Goal: Task Accomplishment & Management: Complete application form

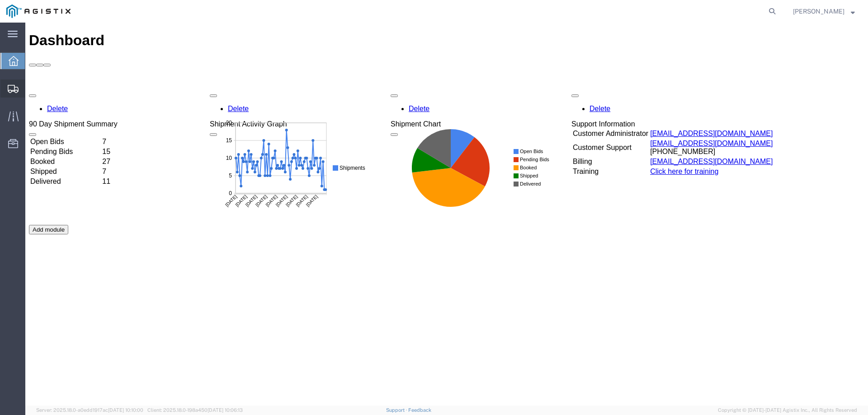
click at [15, 85] on icon at bounding box center [13, 89] width 11 height 8
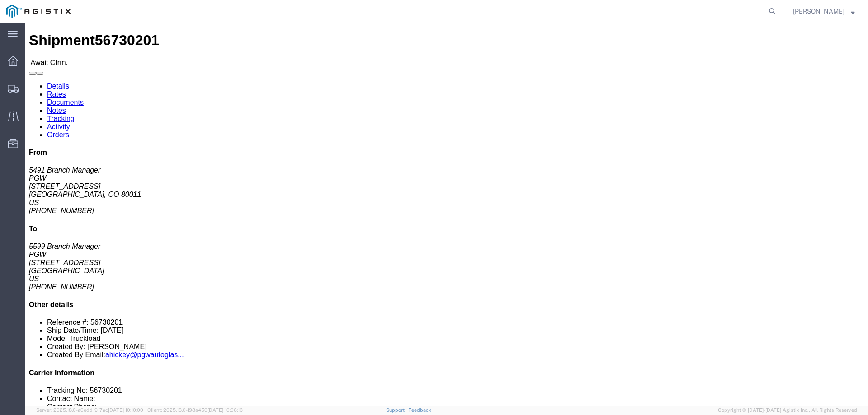
click b "56730201"
copy b "56730201"
click link "Confirm"
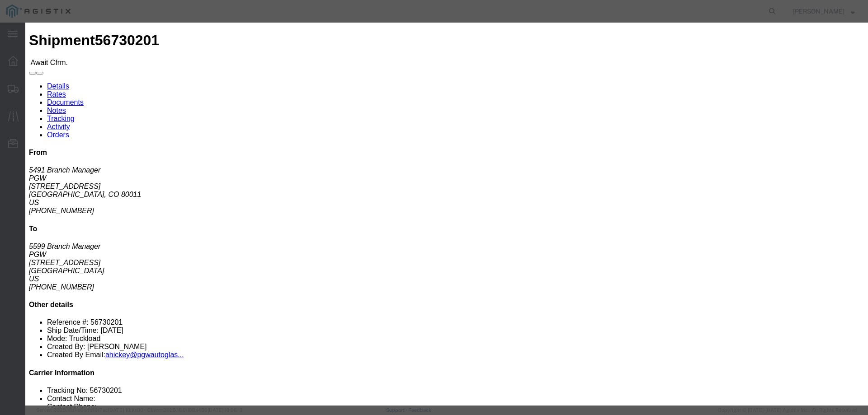
click label
click input "checkbox"
checkbox input "true"
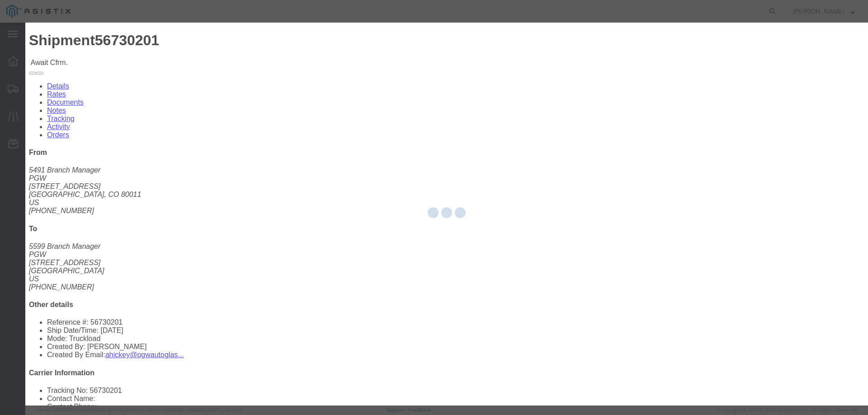
type input "[PERSON_NAME]"
type input "3204977237"
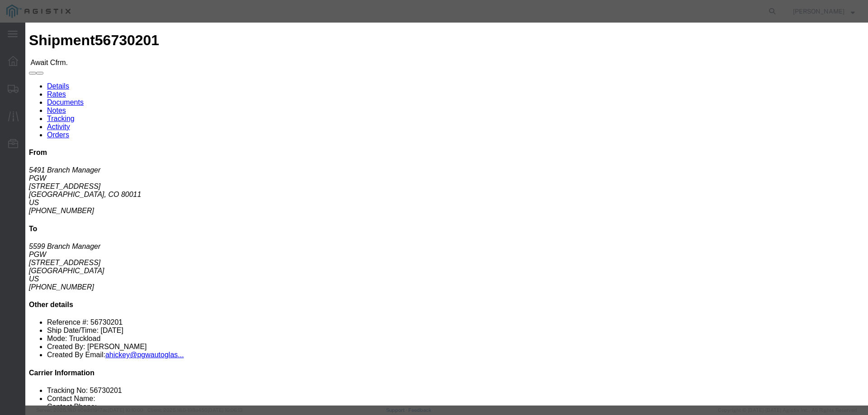
drag, startPoint x: 339, startPoint y: 130, endPoint x: 314, endPoint y: 108, distance: 33.3
click input "text"
paste input "56730201"
type input "56730201"
click button "Submit"
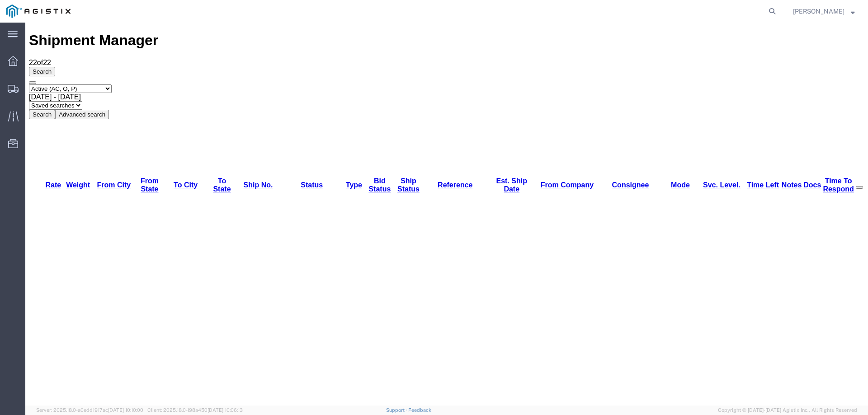
click at [591, 85] on div "Select status Active (AC, O, P) All Approved Awaiting Confirmation (AC) Booked …" at bounding box center [446, 102] width 835 height 35
click at [14, 87] on icon at bounding box center [13, 89] width 11 height 8
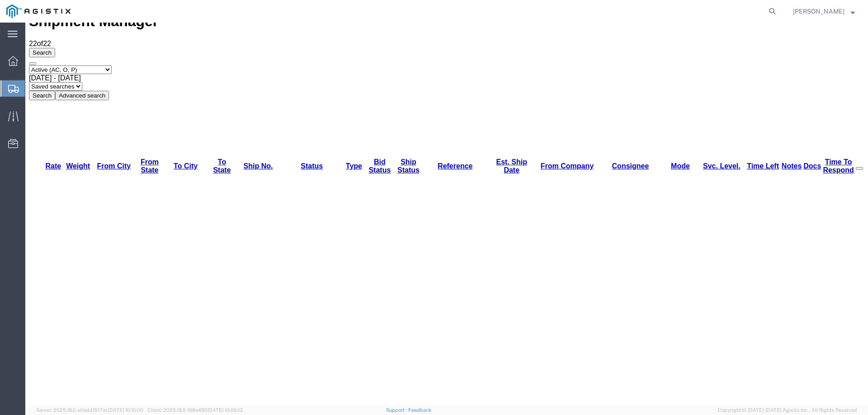
scroll to position [27, 0]
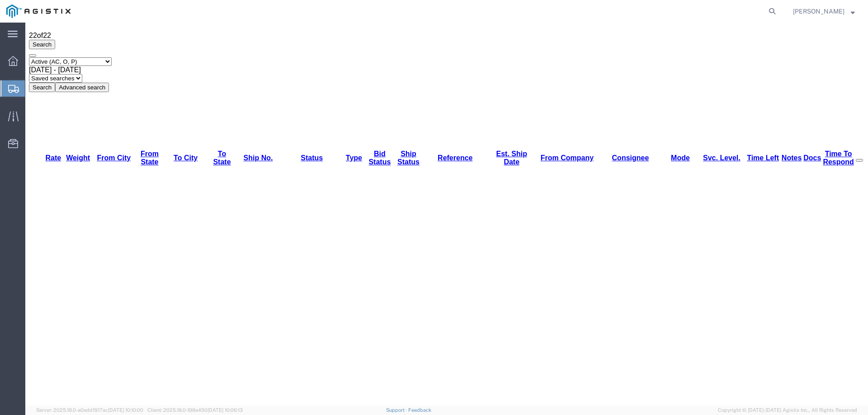
click at [15, 93] on div at bounding box center [12, 88] width 25 height 16
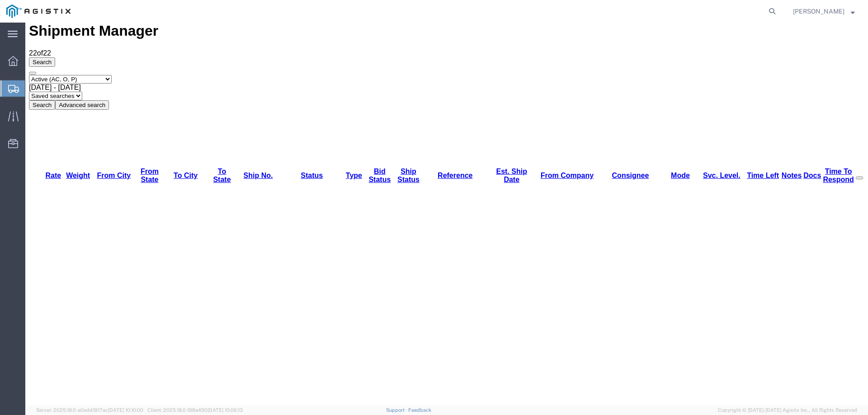
scroll to position [0, 0]
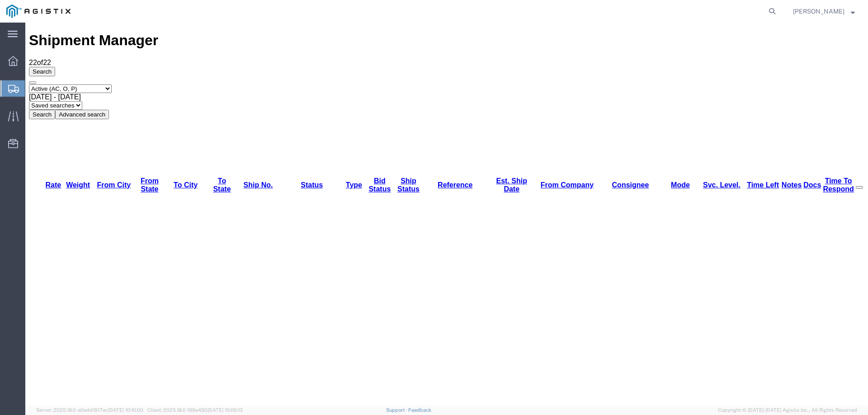
click at [7, 81] on div at bounding box center [12, 88] width 25 height 16
click at [493, 85] on div "Select status Active (AC, O, P) All Approved Awaiting Confirmation (AC) Booked …" at bounding box center [446, 102] width 835 height 35
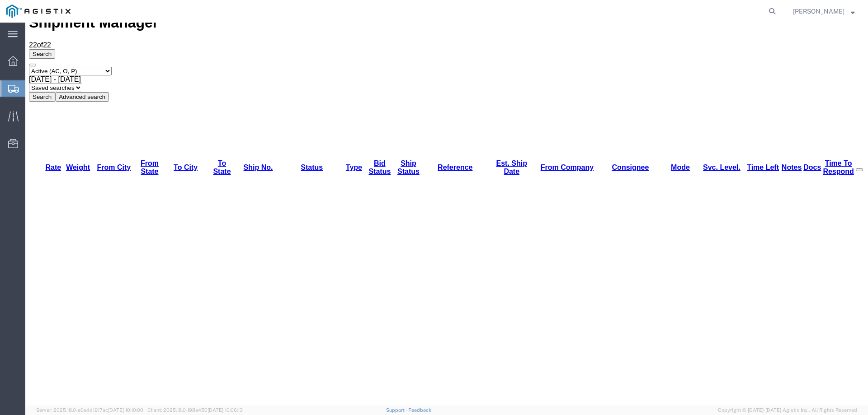
scroll to position [27, 0]
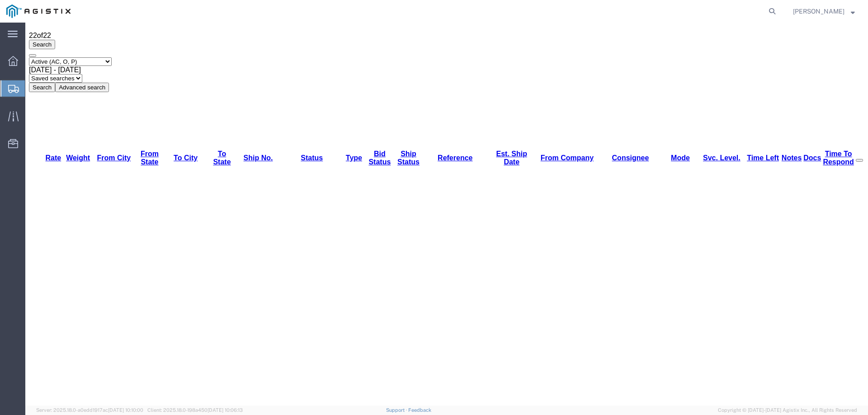
click at [4, 81] on div at bounding box center [12, 88] width 25 height 16
click at [778, 8] on icon at bounding box center [772, 11] width 13 height 13
click at [662, 14] on input "search" at bounding box center [628, 11] width 275 height 22
paste input "56701092"
click at [778, 12] on icon at bounding box center [772, 11] width 13 height 13
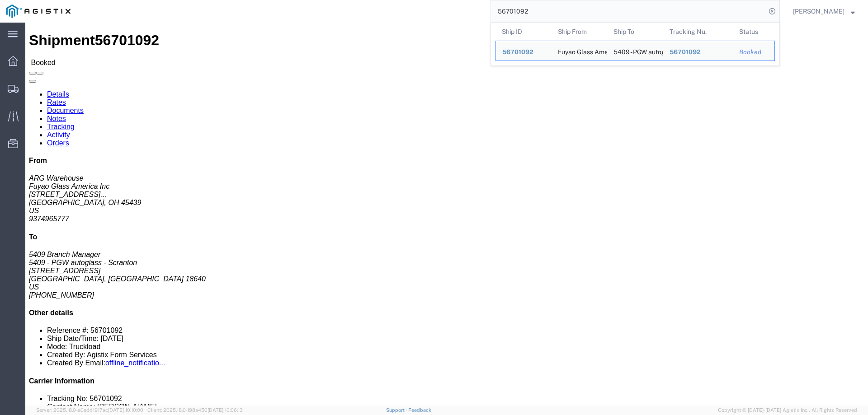
click link "Activity"
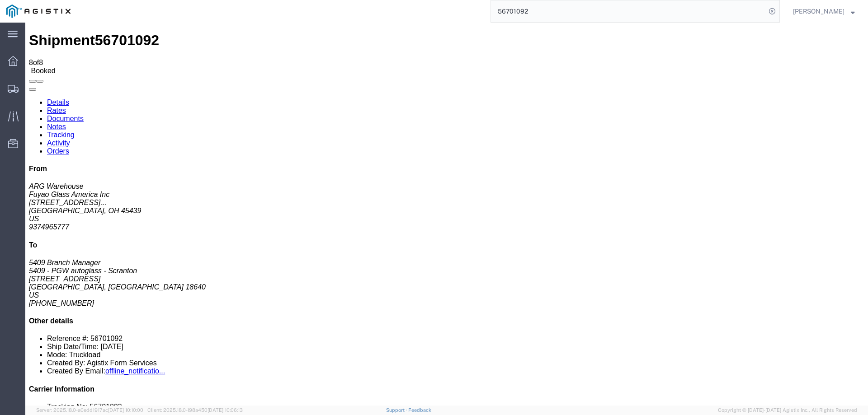
click at [51, 99] on link "Details" at bounding box center [58, 103] width 22 height 8
drag, startPoint x: 78, startPoint y: 156, endPoint x: 23, endPoint y: 172, distance: 57.5
click html "Shipment 56701092 8 of 8 Booked Details Rates Documents Notes Tracking Activity…"
copy address "[EMAIL_ADDRESS][DOMAIN_NAME]"
click b "56701092"
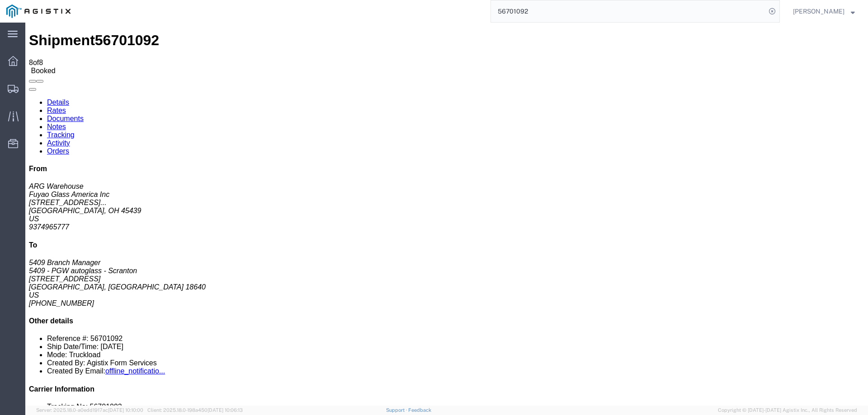
click b "56701092"
click div "References Bill Of Lading: 56701092 Purchase Order: FGA251205-2/ FGA251206-1 Ed…"
click b "56701092"
copy b "56701092"
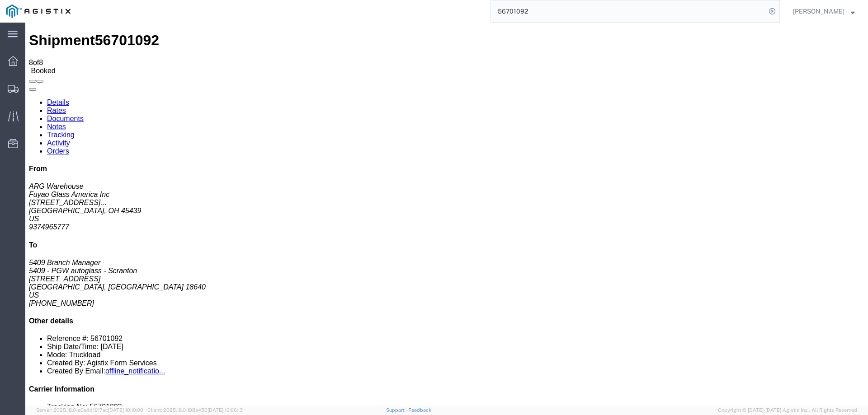
click b "56701092"
copy b "56701092"
click at [15, 90] on icon at bounding box center [13, 89] width 11 height 8
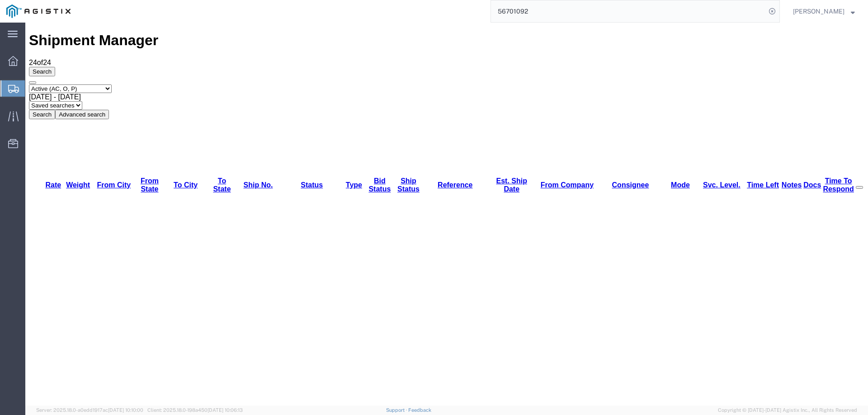
click at [745, 9] on input "56701092" at bounding box center [628, 11] width 275 height 22
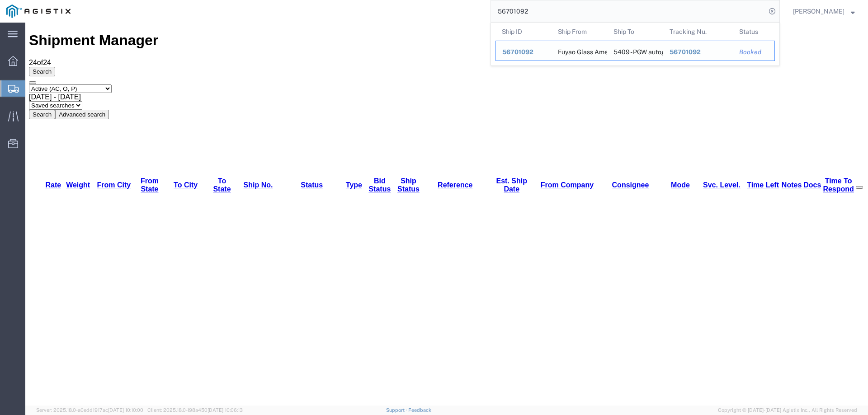
click at [525, 53] on span "56701092" at bounding box center [517, 51] width 31 height 7
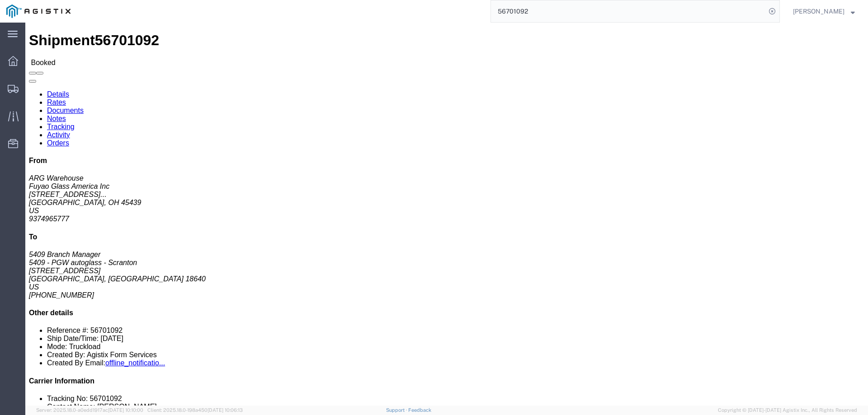
click link "Activity"
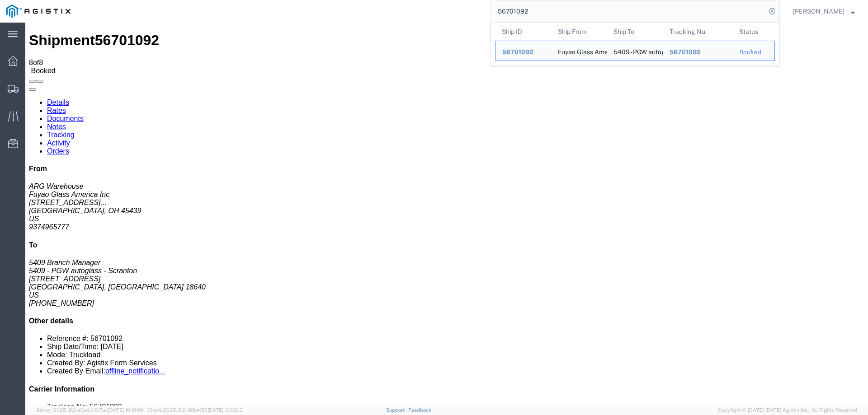
drag, startPoint x: 553, startPoint y: 12, endPoint x: 415, endPoint y: 9, distance: 138.4
click at [452, 12] on div "56701092 Ship ID Ship From Ship To Tracking Nu. Status Ship ID 56701092 Ship Fr…" at bounding box center [428, 11] width 703 height 23
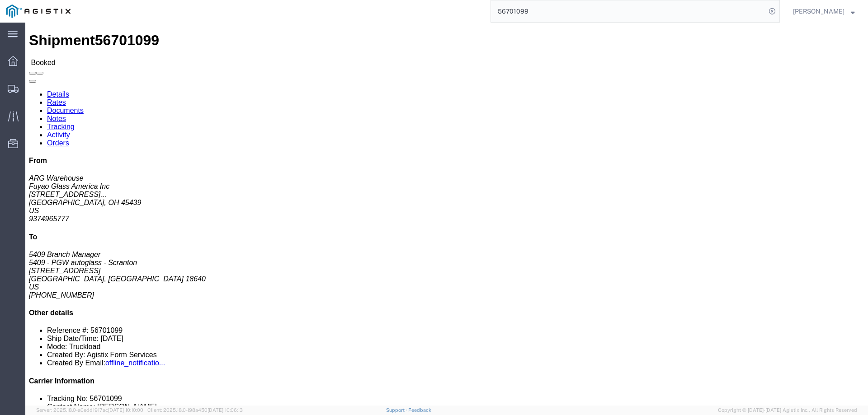
click link "Activity"
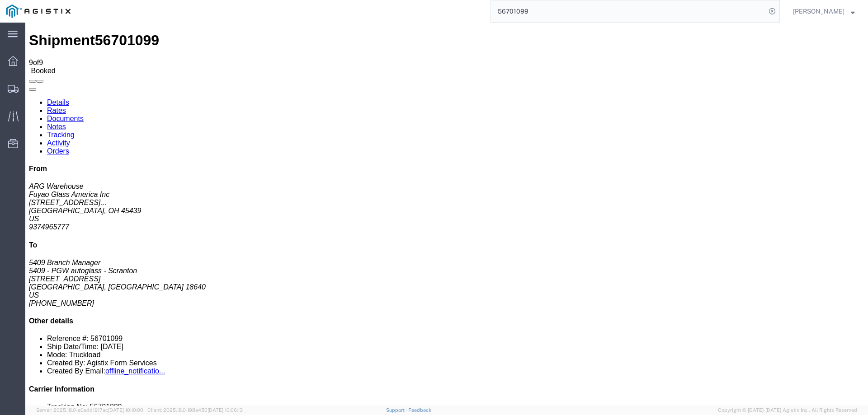
drag, startPoint x: 531, startPoint y: 304, endPoint x: 175, endPoint y: 330, distance: 357.2
click at [61, 99] on link "Details" at bounding box center [58, 103] width 22 height 8
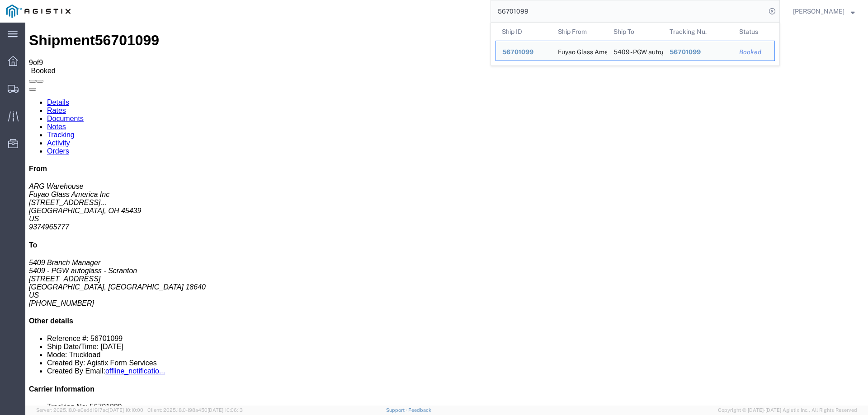
click at [574, 14] on input "56701099" at bounding box center [628, 11] width 275 height 22
drag, startPoint x: 574, startPoint y: 14, endPoint x: 458, endPoint y: 13, distance: 115.7
click at [461, 13] on div "56701099 Ship ID Ship From Ship To Tracking Nu. Status Ship ID 56701099 Ship Fr…" at bounding box center [428, 11] width 703 height 23
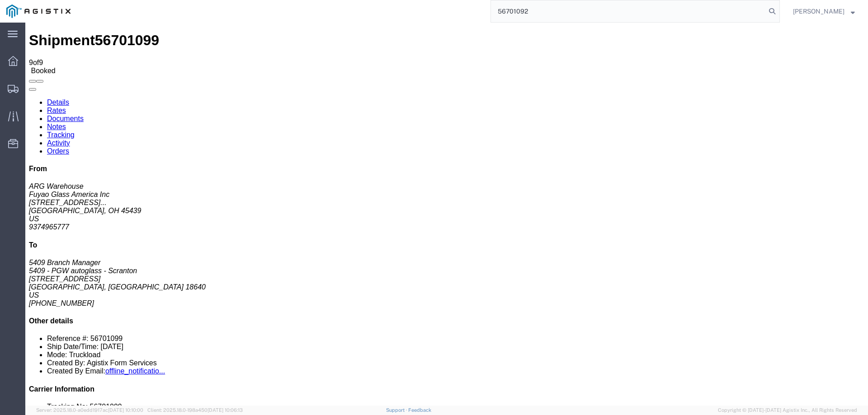
type input "56701092"
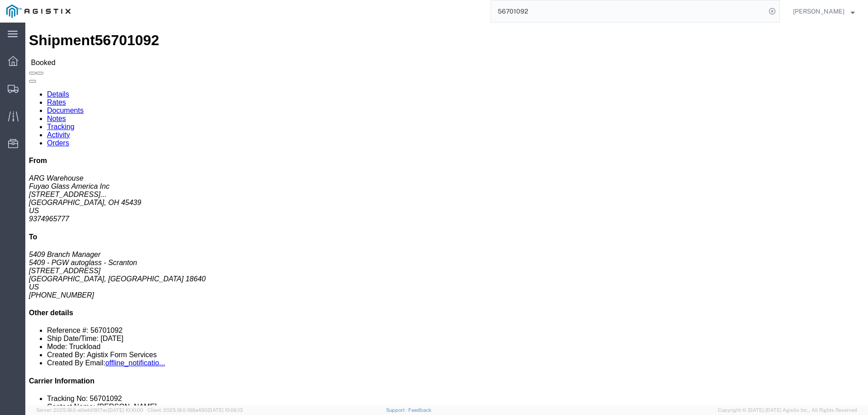
click at [516, 13] on input "56701092" at bounding box center [628, 11] width 275 height 22
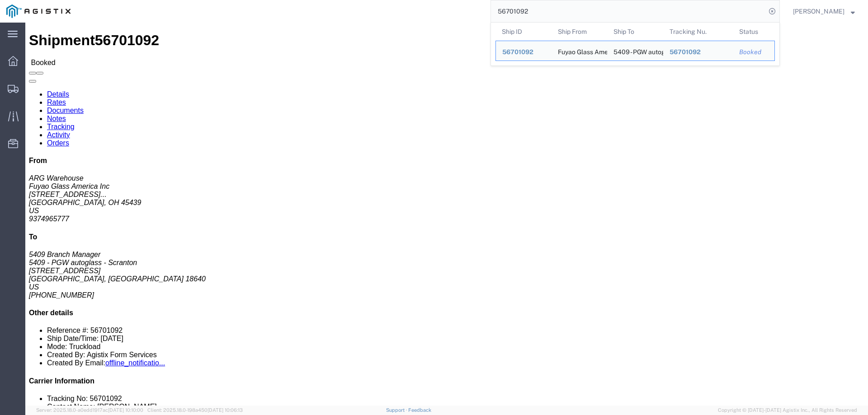
click div "Ship From Fuyao Glass America Inc (ARG Warehouse) FUYA [STREET_ADDRESS][PERSON_…"
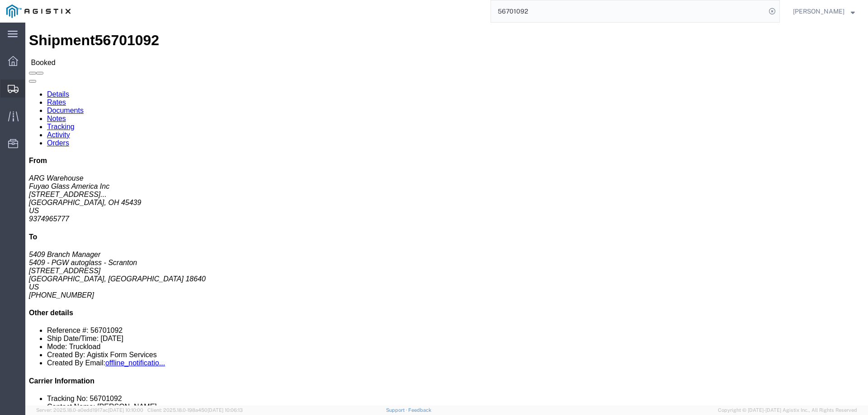
click at [10, 86] on icon at bounding box center [13, 89] width 11 height 8
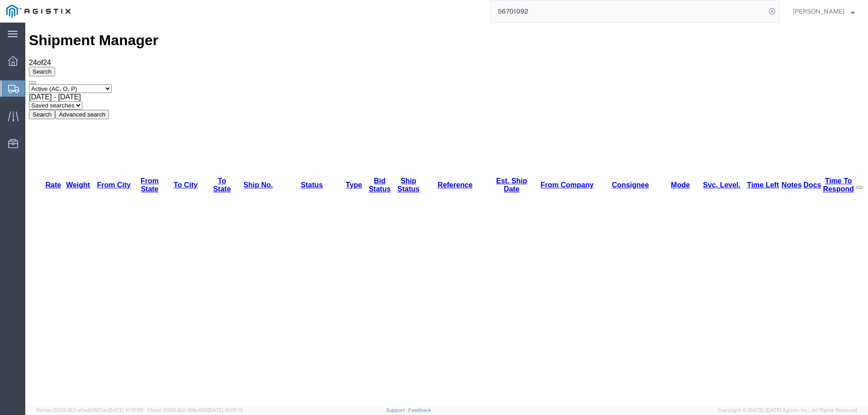
click at [584, 85] on div "Select status Active (AC, O, P) All Approved Awaiting Confirmation (AC) Booked …" at bounding box center [446, 102] width 835 height 35
click at [5, 85] on div at bounding box center [12, 88] width 25 height 16
click at [551, 85] on div "Select status Active (AC, O, P) All Approved Awaiting Confirmation (AC) Booked …" at bounding box center [446, 102] width 835 height 35
click at [459, 76] on div "Search Select status Active (AC, O, P) All Approved Awaiting Confirmation (AC) …" at bounding box center [446, 93] width 835 height 52
click at [568, 14] on input "56701092" at bounding box center [628, 11] width 275 height 22
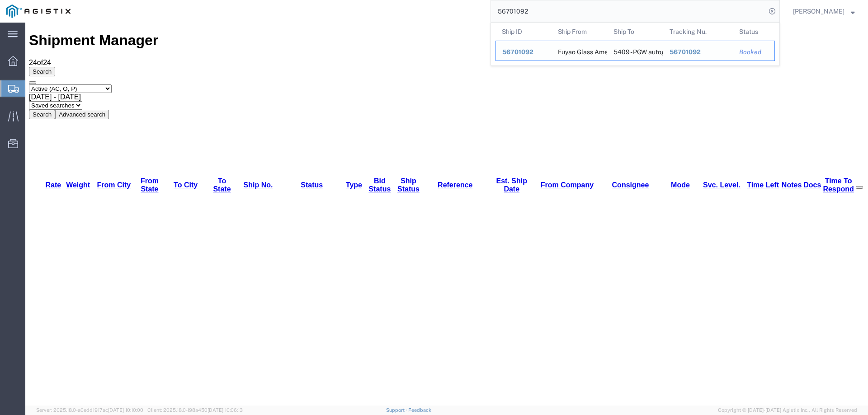
click at [534, 56] on div "56701092" at bounding box center [523, 51] width 43 height 9
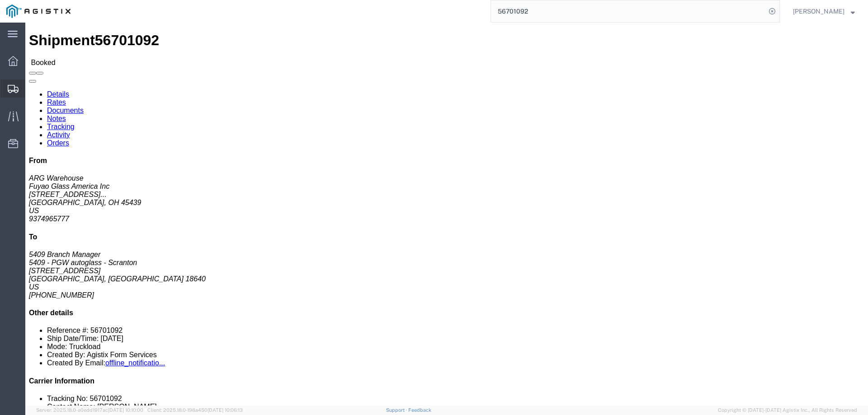
click at [9, 90] on icon at bounding box center [13, 89] width 11 height 8
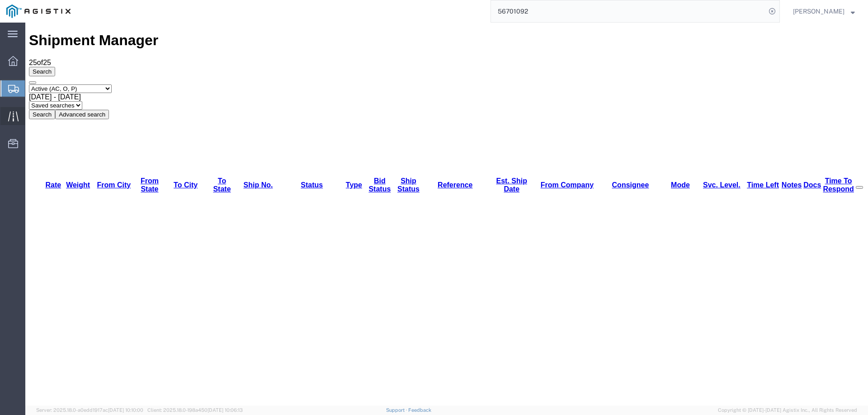
click at [7, 123] on div at bounding box center [12, 116] width 25 height 18
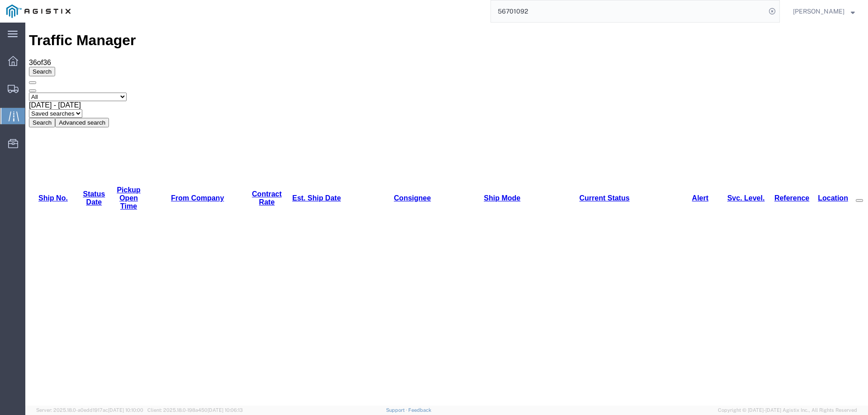
click at [9, 91] on icon at bounding box center [13, 89] width 11 height 8
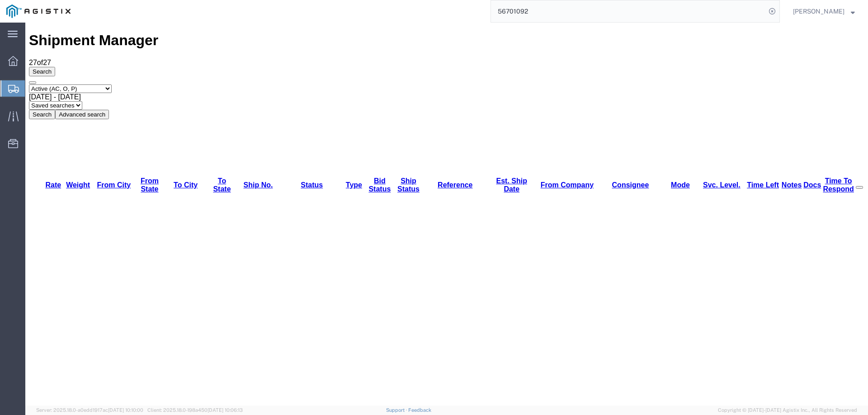
click at [6, 89] on div at bounding box center [12, 88] width 25 height 16
click at [523, 85] on div "Select status Active (AC, O, P) All Approved Awaiting Confirmation (AC) Booked …" at bounding box center [446, 102] width 835 height 35
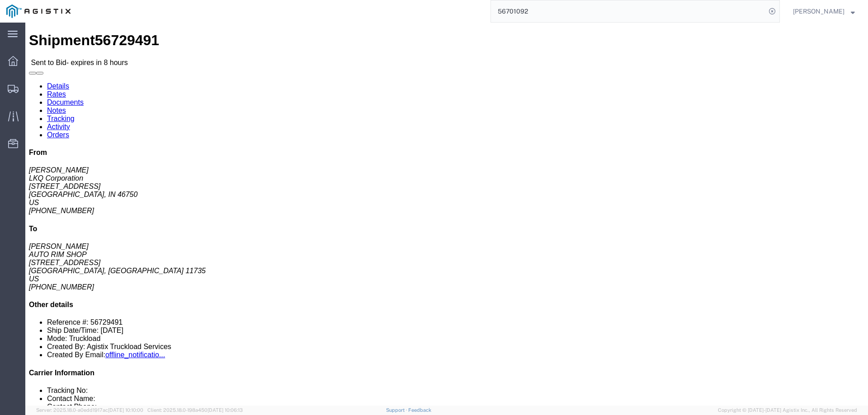
click link "Notes"
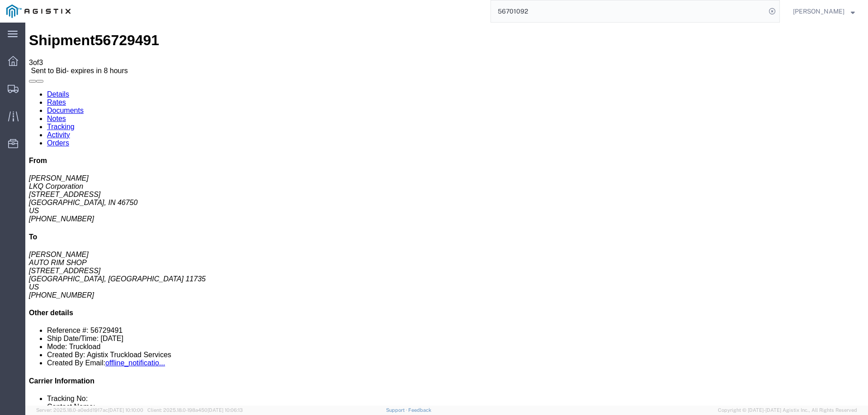
click at [59, 90] on link "Details" at bounding box center [58, 94] width 22 height 8
click link "Enter / Modify Bid"
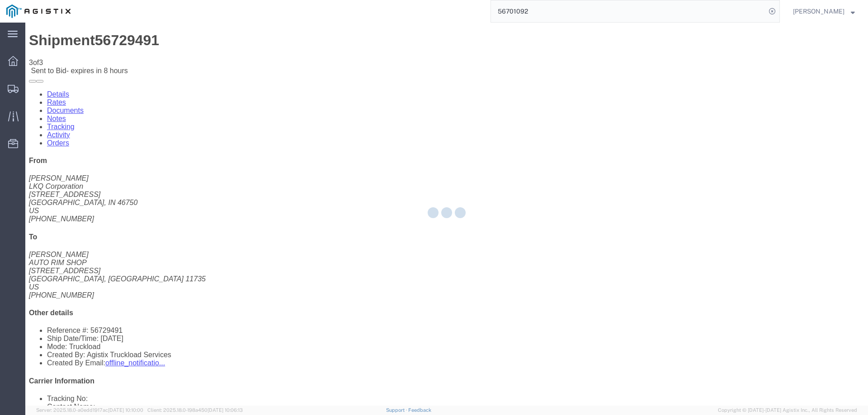
select select "146"
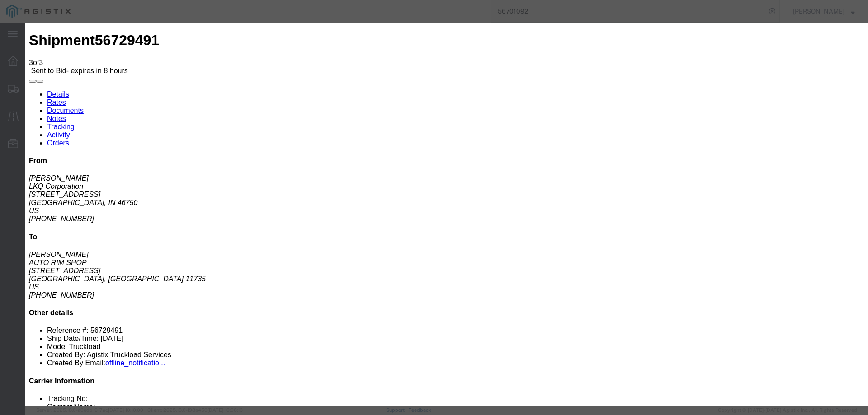
drag, startPoint x: 435, startPoint y: 81, endPoint x: 446, endPoint y: 86, distance: 12.3
click select "Select CONESTOGA DFRM/STEP Economy TL Flatbed Intermodal LTL Standard Next Day …"
select select "25032"
click select "Select CONESTOGA DFRM/STEP Economy TL Flatbed Intermodal LTL Standard Next Day …"
click input "text"
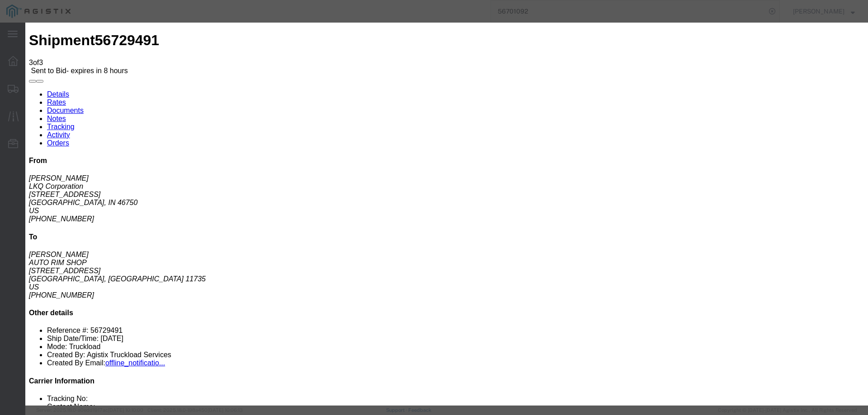
type input "ats"
click input "number"
type input "1425"
click button "Submit"
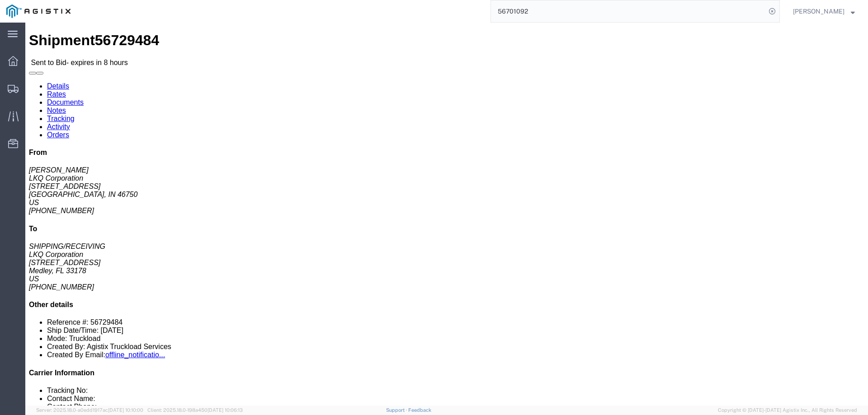
click link "Enter / Modify Bid"
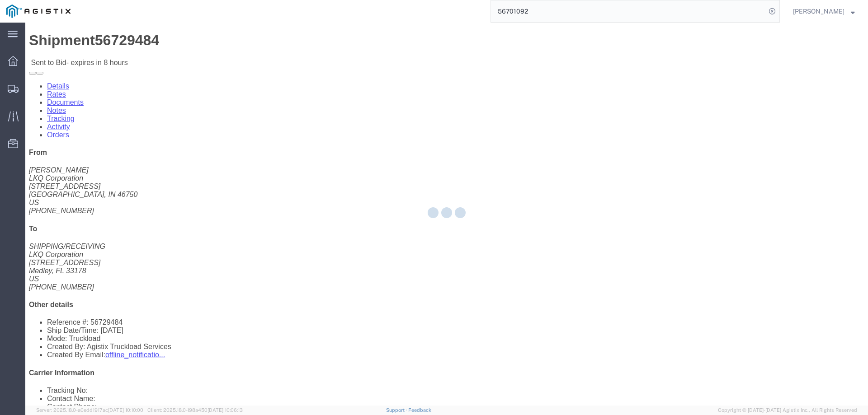
select select "146"
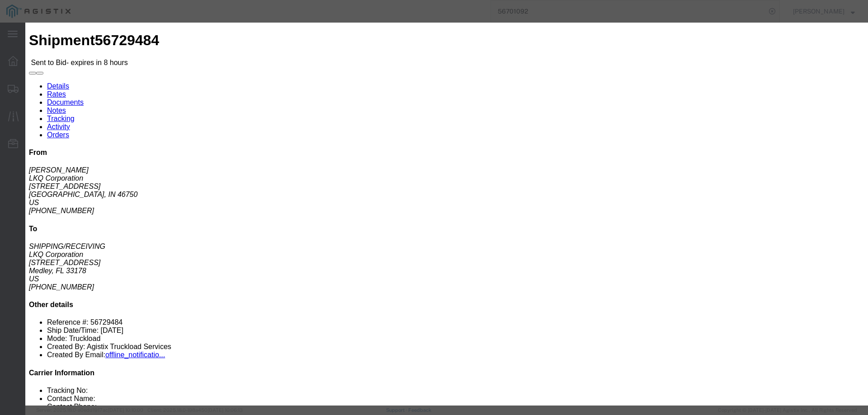
click select "Select CONESTOGA DFRM/STEP Economy TL Flatbed Intermodal LTL Standard Next Day …"
select select "25032"
click select "Select CONESTOGA DFRM/STEP Economy TL Flatbed Intermodal LTL Standard Next Day …"
click input "text"
type input "ats"
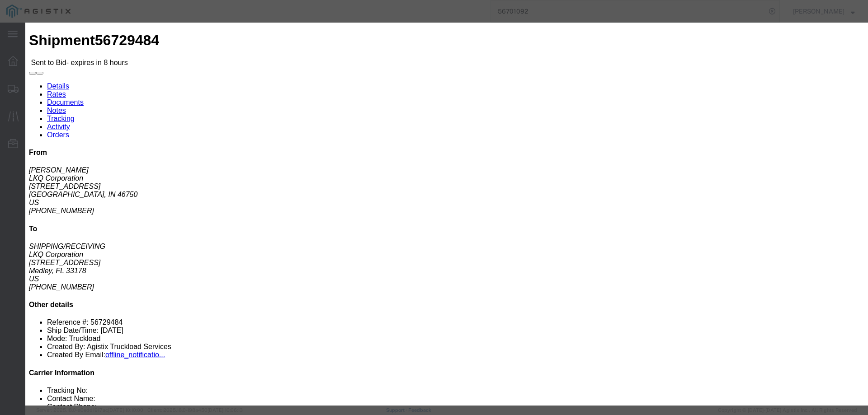
click input "number"
type input "1800"
click button "Submit"
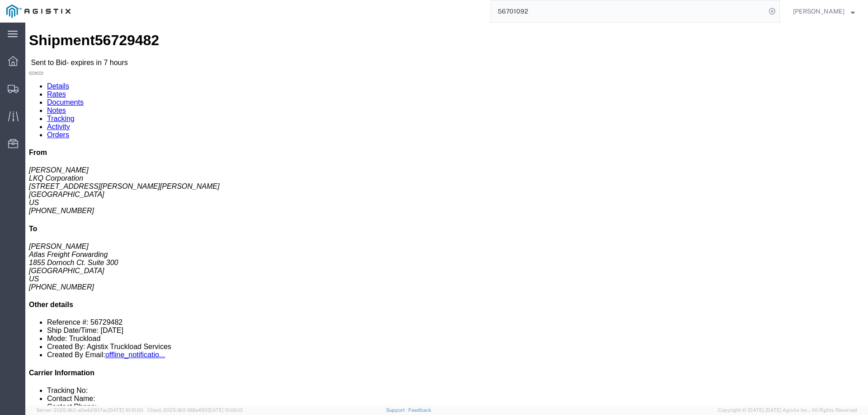
click button "button"
click link "Enter / Modify Bid"
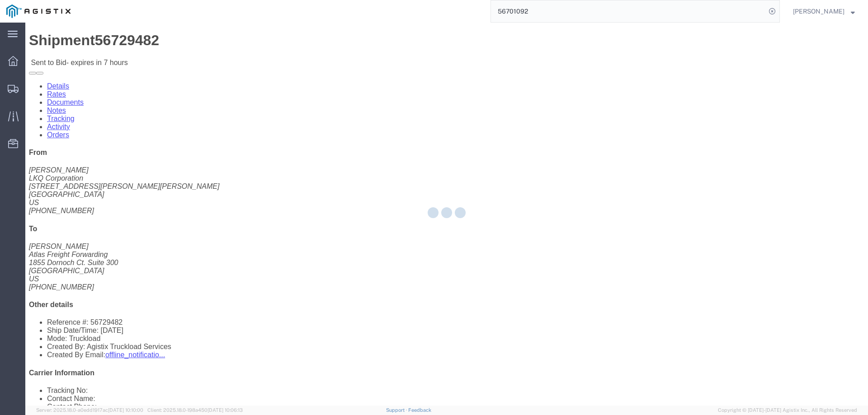
select select "146"
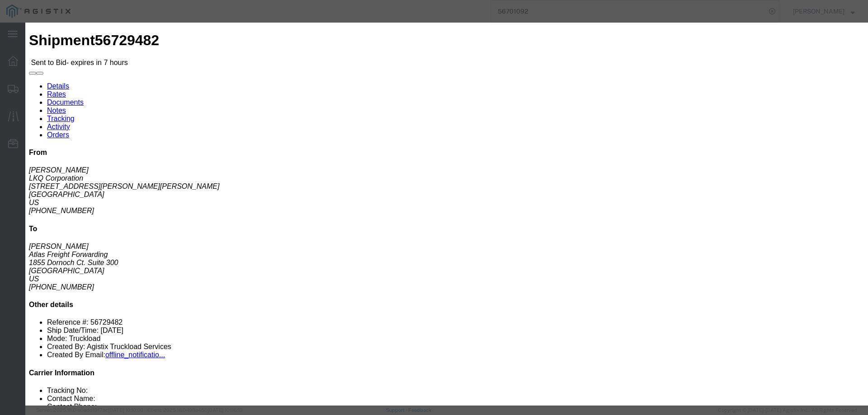
drag, startPoint x: 443, startPoint y: 83, endPoint x: 449, endPoint y: 88, distance: 8.4
click select "Select CONESTOGA DFRM/STEP Economy TL Flatbed Intermodal LTL Standard Next Day …"
select select "25032"
click select "Select CONESTOGA DFRM/STEP Economy TL Flatbed Intermodal LTL Standard Next Day …"
click input "text"
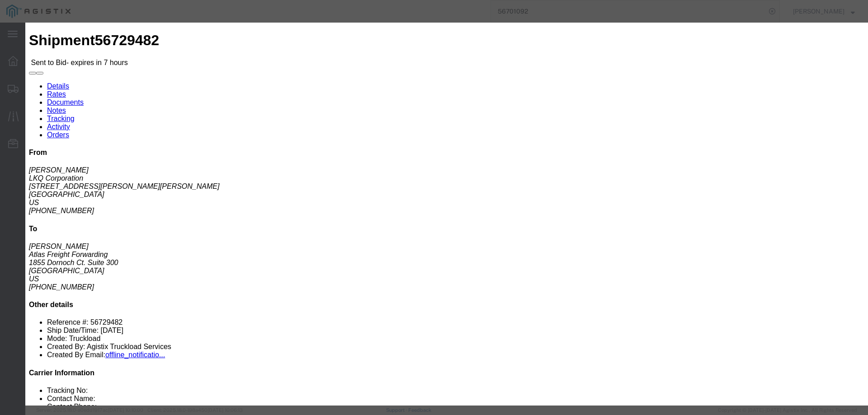
type input "ats"
click input "number"
type input "2675"
click button "Submit"
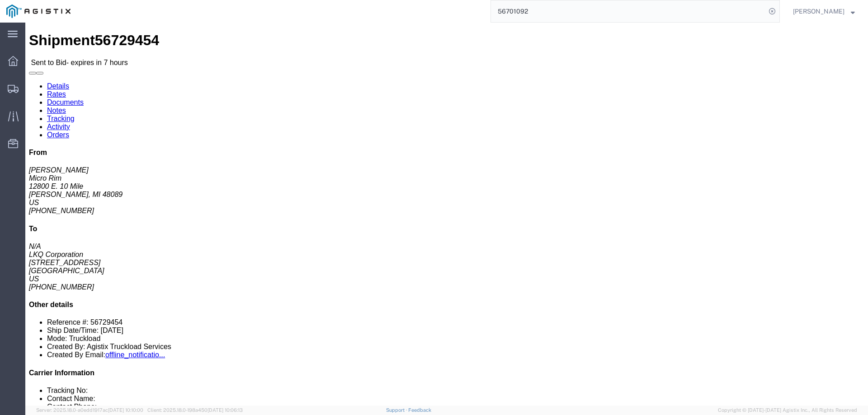
click link "Notes"
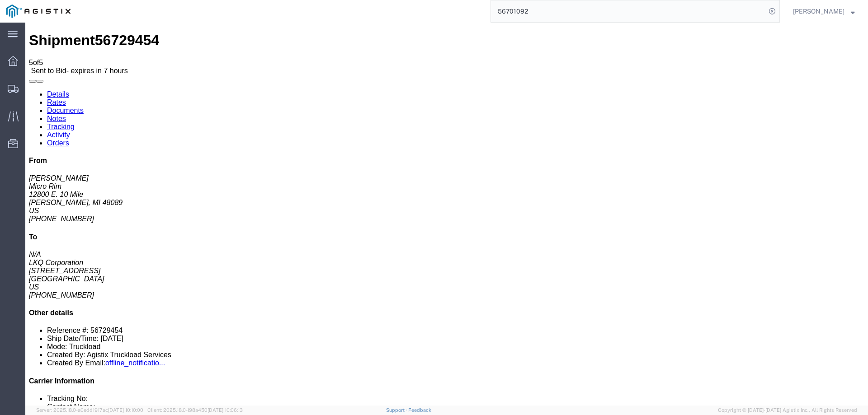
click at [51, 90] on link "Details" at bounding box center [58, 94] width 22 height 8
click link "Enter / Modify Bid"
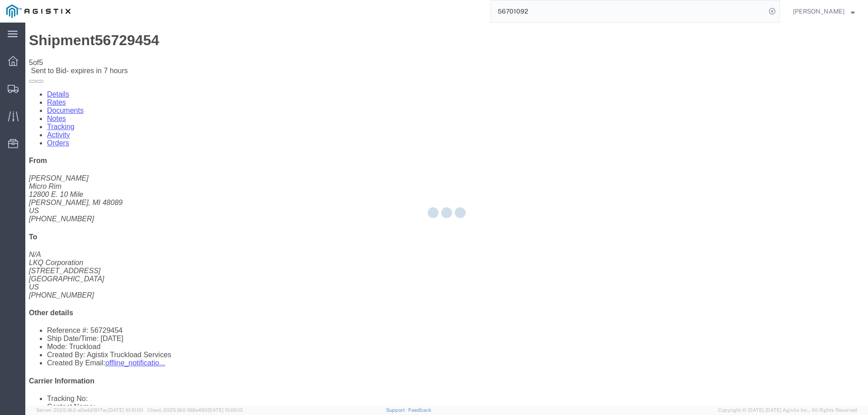
select select "146"
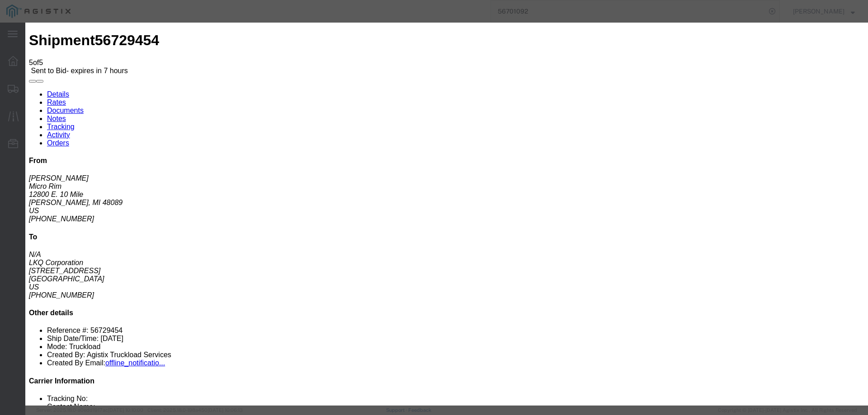
click select "Select CONESTOGA DFRM/STEP Economy TL Flatbed Intermodal LTL Standard Next Day …"
select select "25032"
click select "Select CONESTOGA DFRM/STEP Economy TL Flatbed Intermodal LTL Standard Next Day …"
click input "text"
type input "ats"
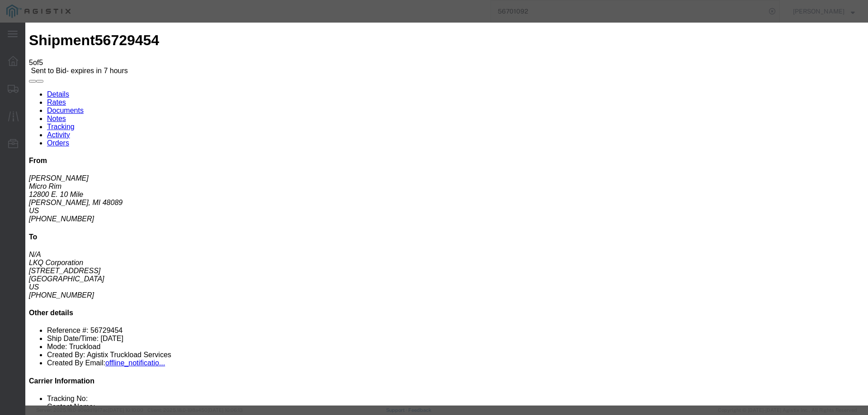
click input "number"
type input "1675"
click button "Submit"
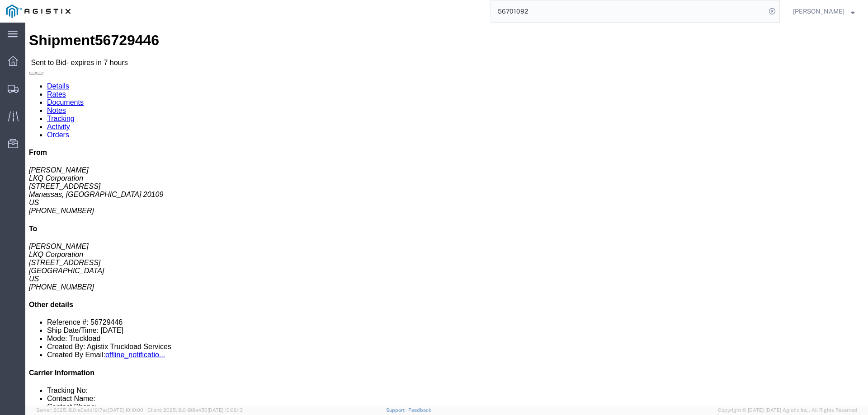
click link "Notes"
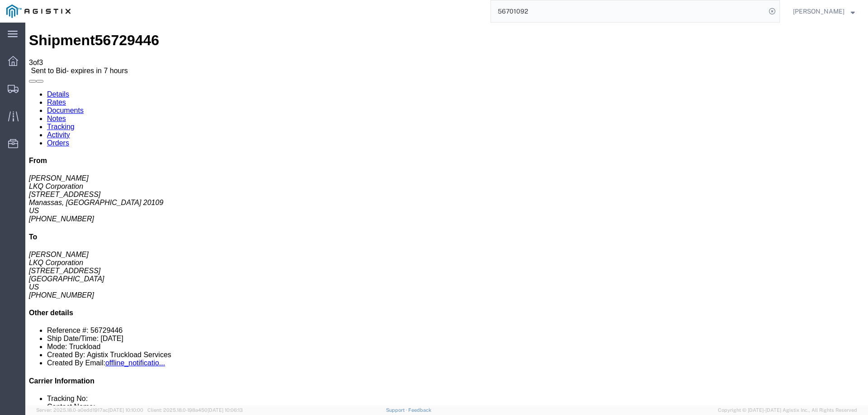
click at [51, 90] on link "Details" at bounding box center [58, 94] width 22 height 8
click link "Enter / Modify Bid"
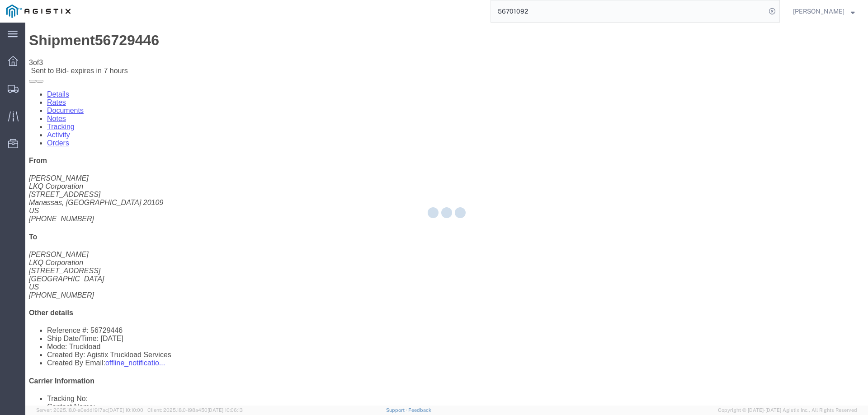
select select "146"
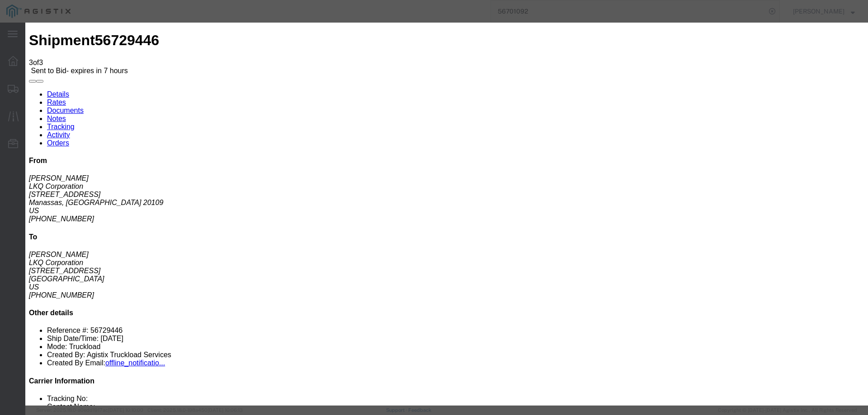
drag, startPoint x: 457, startPoint y: 84, endPoint x: 460, endPoint y: 88, distance: 5.8
click select "Select CONESTOGA DFRM/STEP Economy TL Flatbed Intermodal LTL Standard Next Day …"
select select "25032"
click select "Select CONESTOGA DFRM/STEP Economy TL Flatbed Intermodal LTL Standard Next Day …"
click input "text"
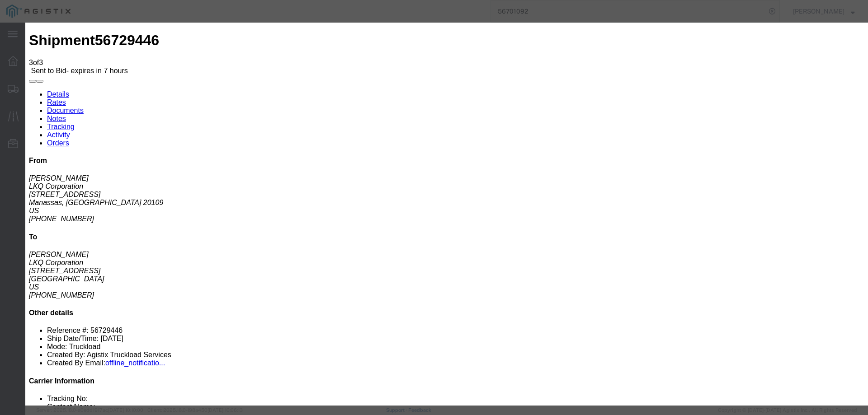
type input "ats"
click input "number"
type input "1475"
click button "Submit"
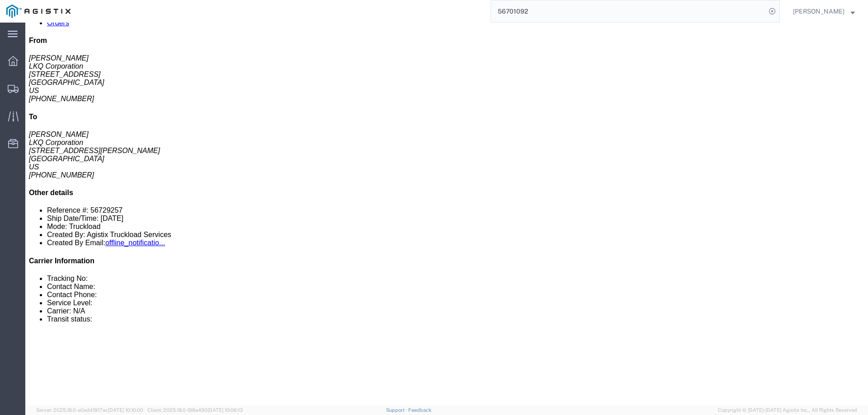
scroll to position [316, 0]
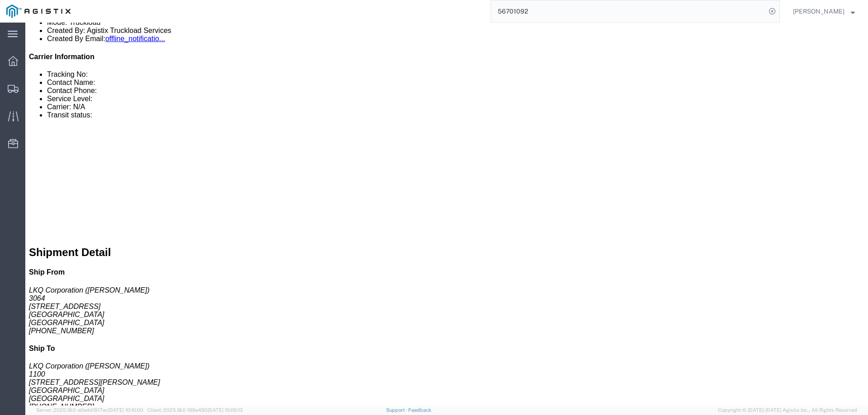
click link "Enter / Modify Bid"
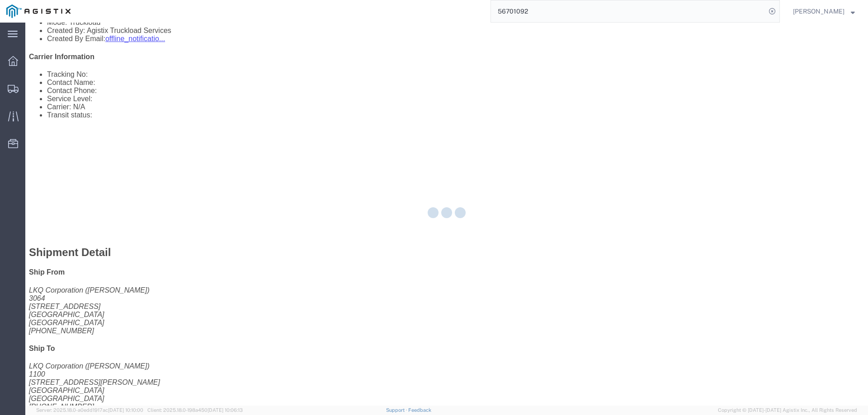
select select "146"
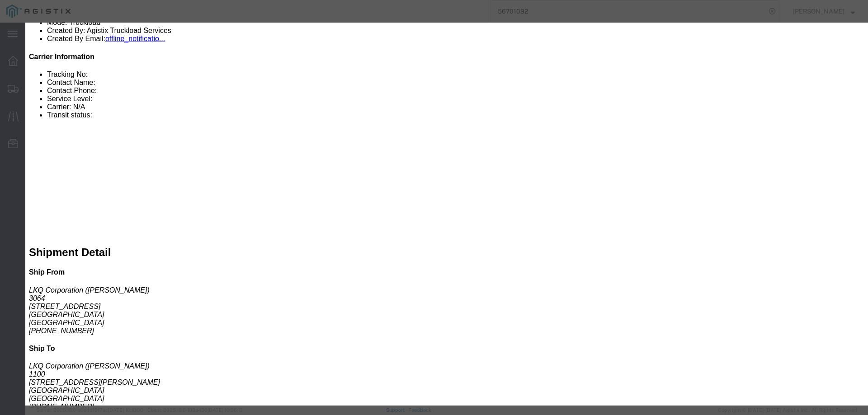
drag, startPoint x: 441, startPoint y: 80, endPoint x: 447, endPoint y: 86, distance: 8.6
click select "Select CONESTOGA DFRM/STEP Economy TL Flatbed Intermodal LTL Standard Next Day …"
select select "25032"
click select "Select CONESTOGA DFRM/STEP Economy TL Flatbed Intermodal LTL Standard Next Day …"
click input "text"
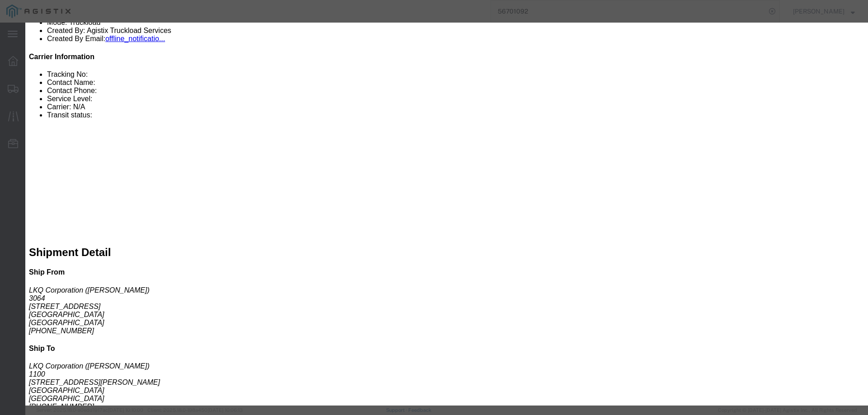
type input "ats"
click input "number"
type input "1374"
click button "Submit"
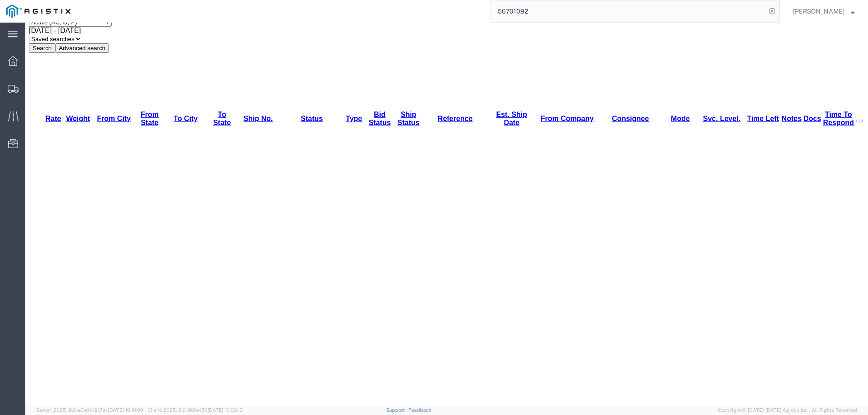
scroll to position [0, 0]
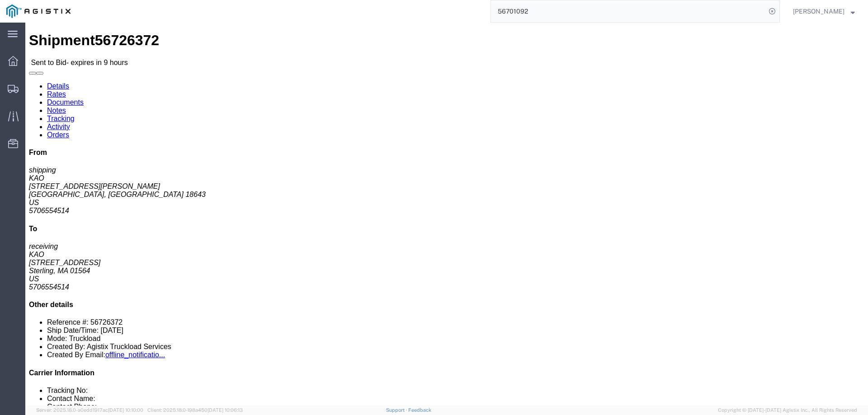
click link "Enter / Modify Bid"
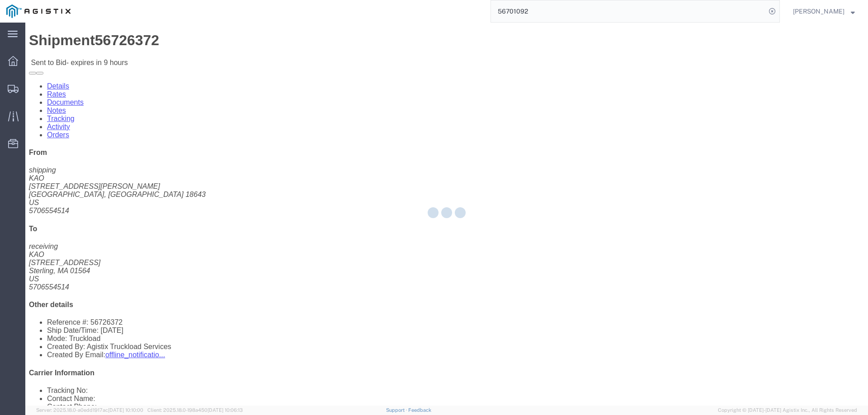
select select "146"
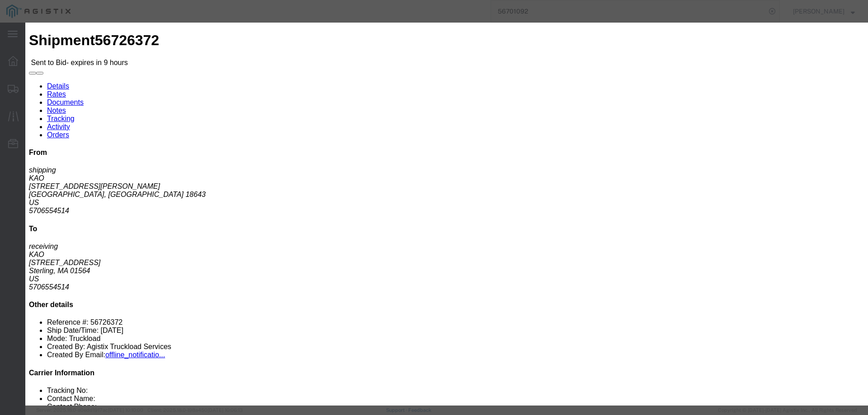
click select "Select CONESTOGA DFRM/STEP Economy TL Flatbed Intermodal LTL Standard Next Day …"
select select "25032"
click select "Select CONESTOGA DFRM/STEP Economy TL Flatbed Intermodal LTL Standard Next Day …"
click input "text"
type input "ats"
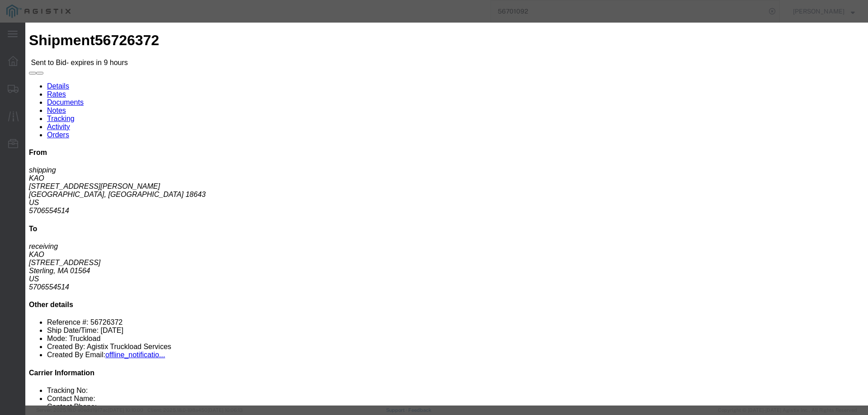
click input "number"
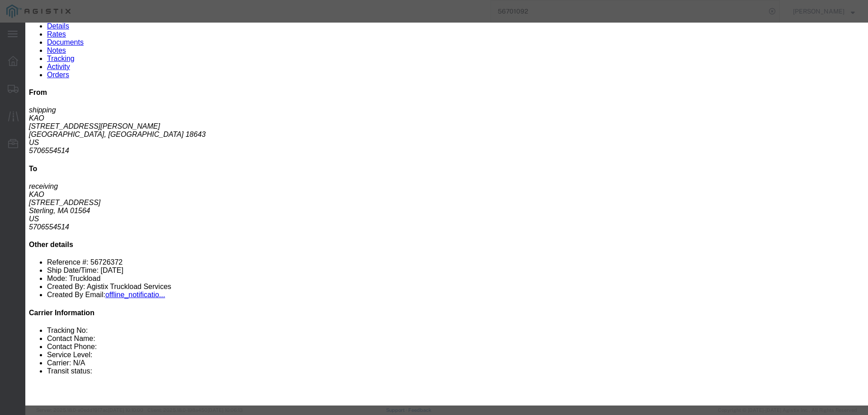
scroll to position [316, 0]
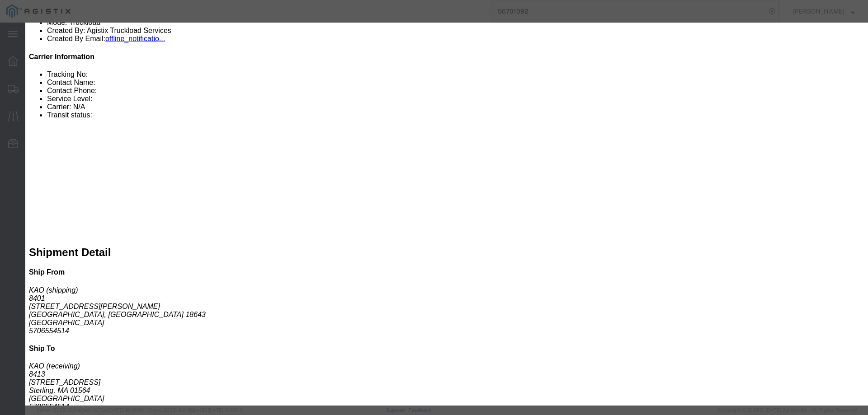
click input "number"
type input "1215"
click button "Submit"
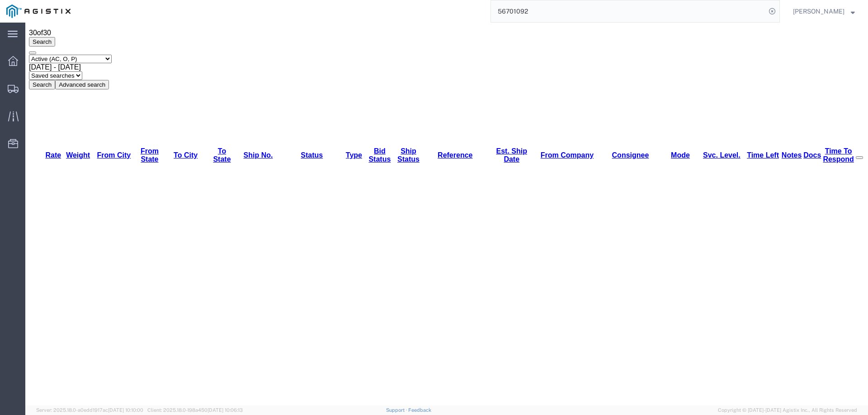
scroll to position [45, 0]
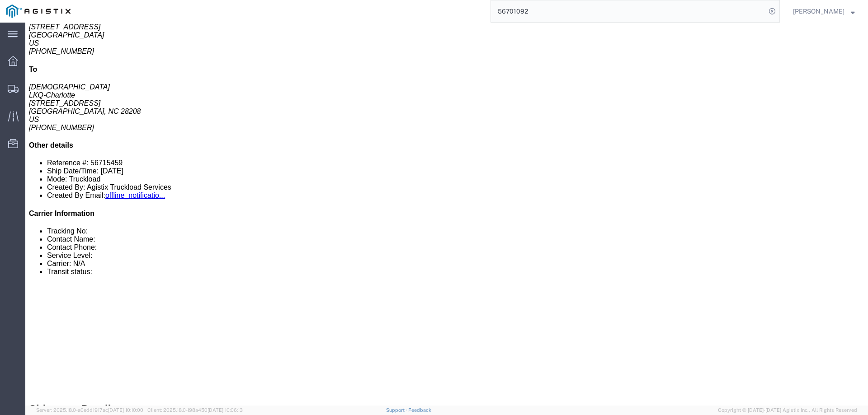
scroll to position [316, 0]
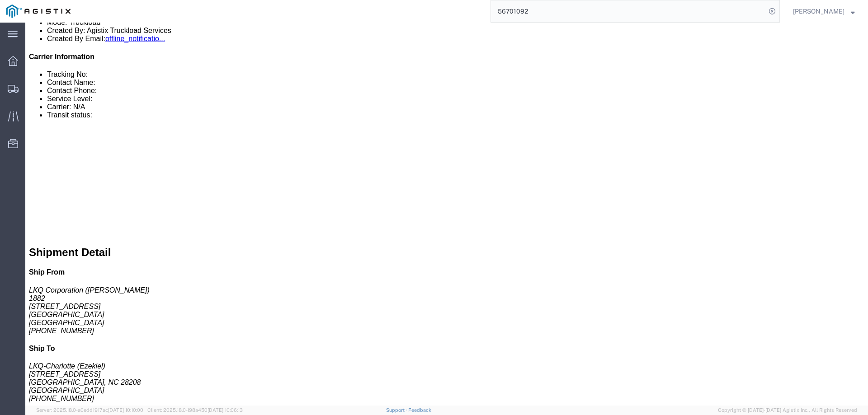
click link "Enter / Modify Bid"
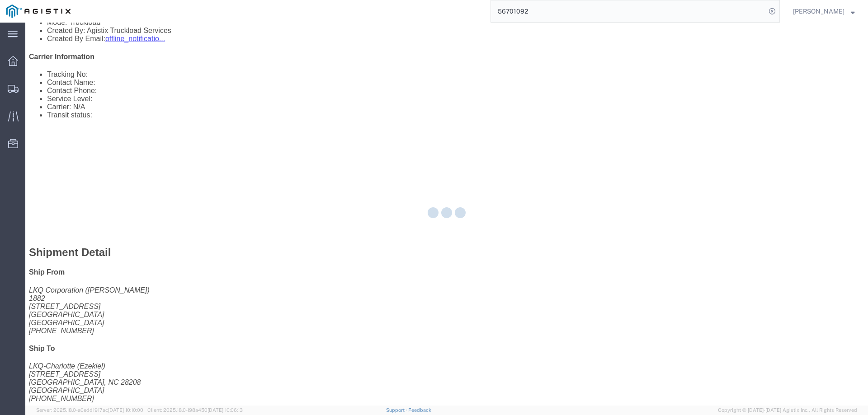
select select "146"
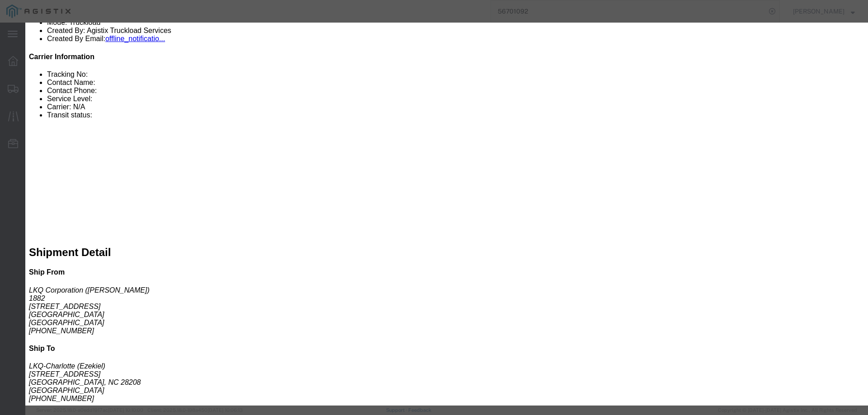
drag, startPoint x: 321, startPoint y: 19, endPoint x: 273, endPoint y: 56, distance: 60.9
click h3 "Enter Bid"
drag, startPoint x: 408, startPoint y: 120, endPoint x: 419, endPoint y: 126, distance: 12.3
click select "Select CONESTOGA DFRM/STEP Economy TL Flatbed Intermodal LTL Standard Next Day …"
select select "25032"
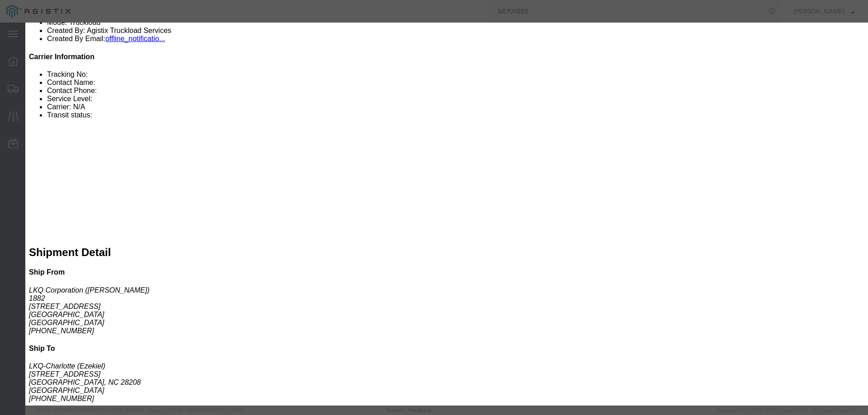
click select "Select CONESTOGA DFRM/STEP Economy TL Flatbed Intermodal LTL Standard Next Day …"
click div "Bid Information Vendor Select ATS Logistics Service Level Select CONESTOGA DFRM…"
drag, startPoint x: 557, startPoint y: 118, endPoint x: 568, endPoint y: 123, distance: 11.6
click input "text"
type input "ats"
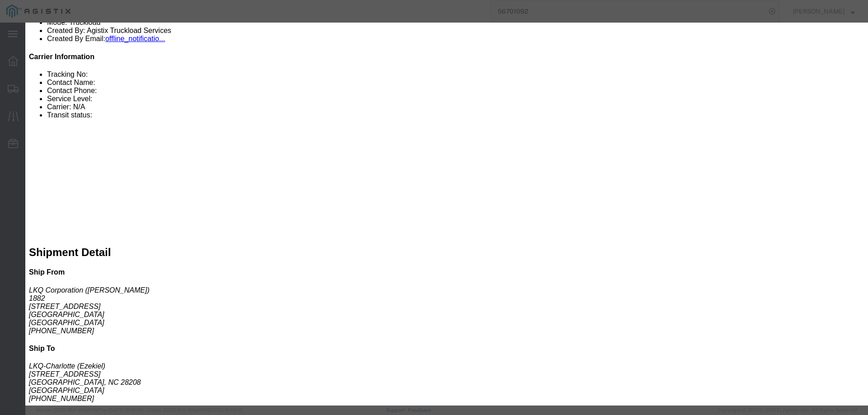
click input "number"
type input "1985"
click button "Submit"
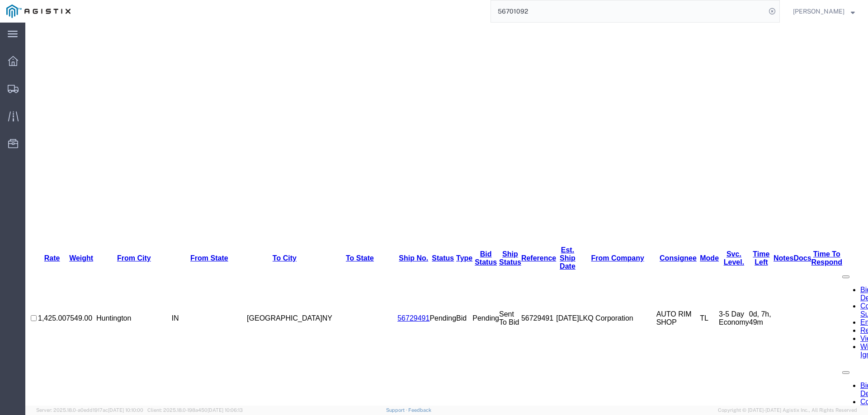
scroll to position [146, 0]
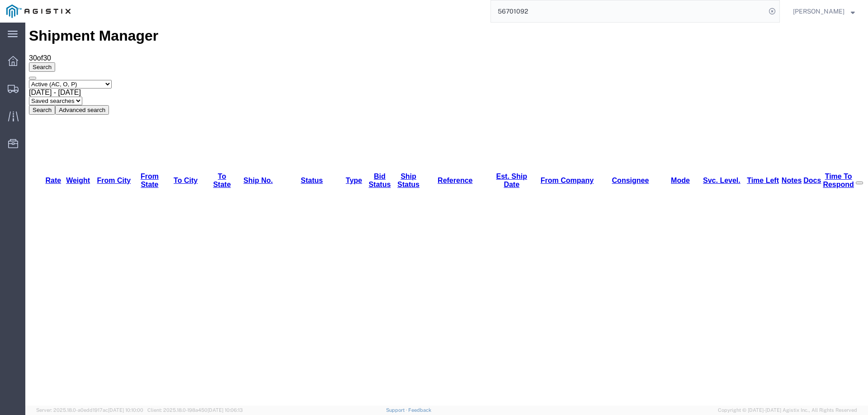
scroll to position [0, 0]
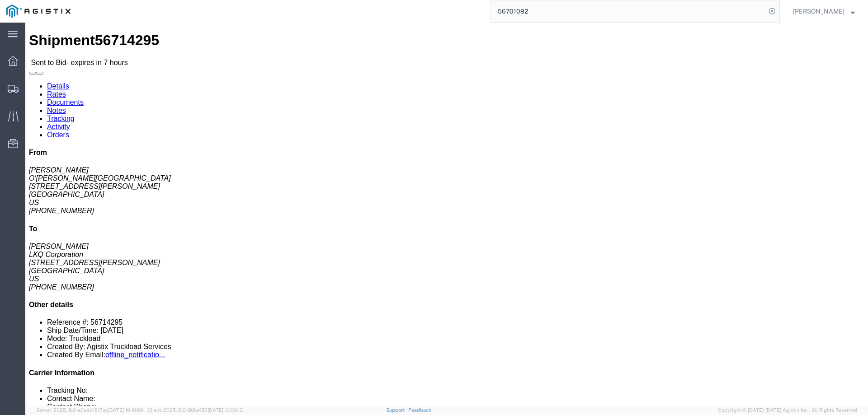
click link "Enter / Modify Bid"
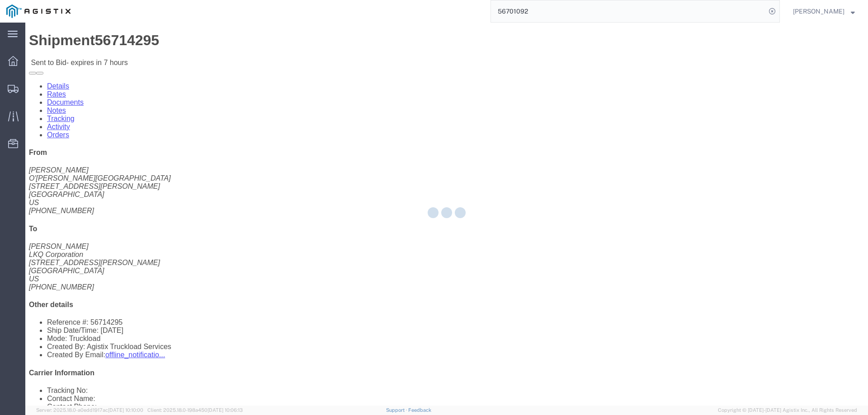
select select "146"
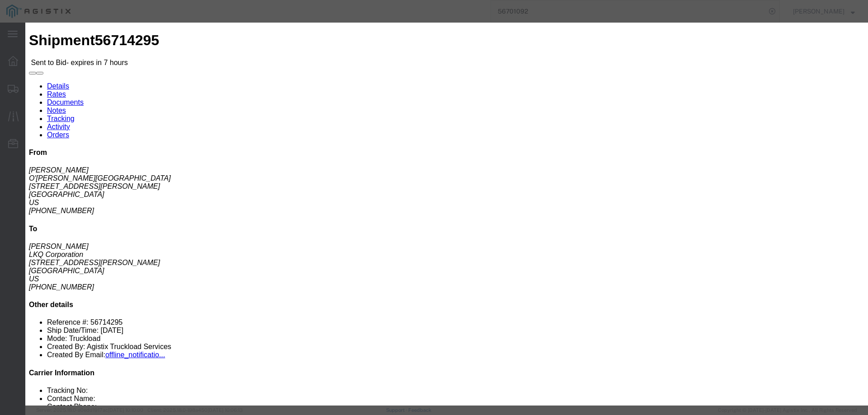
click select "Select CONESTOGA DFRM/STEP Economy TL Flatbed Intermodal LTL Standard Next Day …"
select select "25032"
click select "Select CONESTOGA DFRM/STEP Economy TL Flatbed Intermodal LTL Standard Next Day …"
drag, startPoint x: 605, startPoint y: 85, endPoint x: 617, endPoint y: 90, distance: 12.3
click input "text"
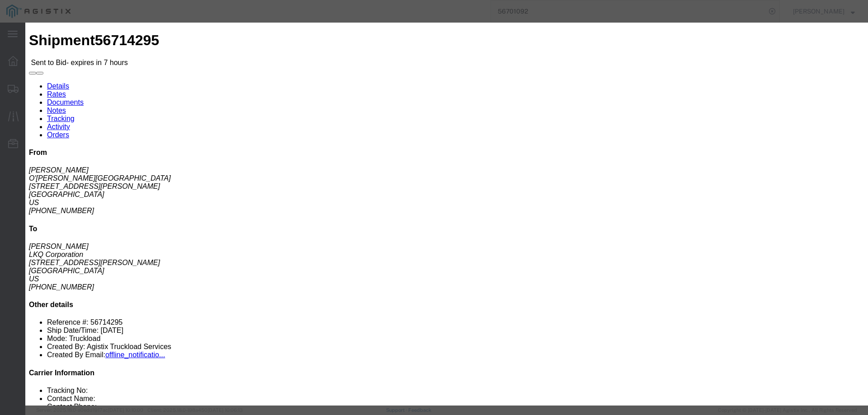
type input "ats"
click input "number"
type input "600"
click button "Submit"
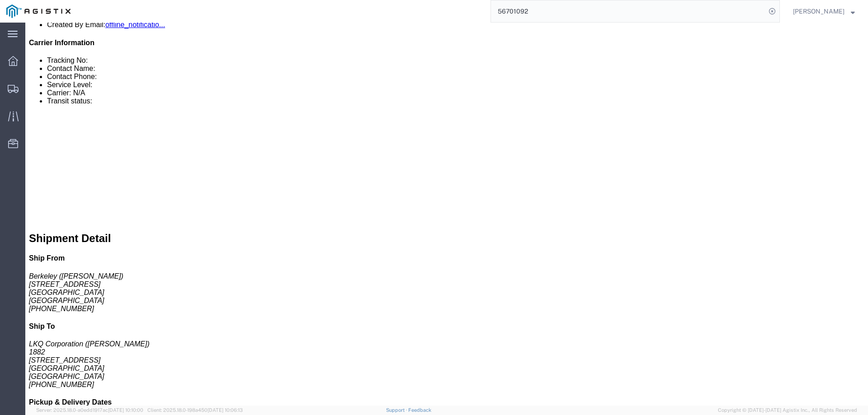
scroll to position [362, 0]
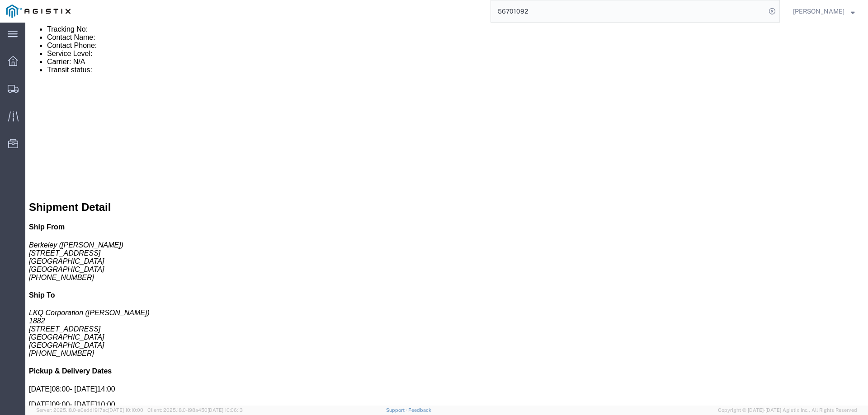
click link "Enter / Modify Bid"
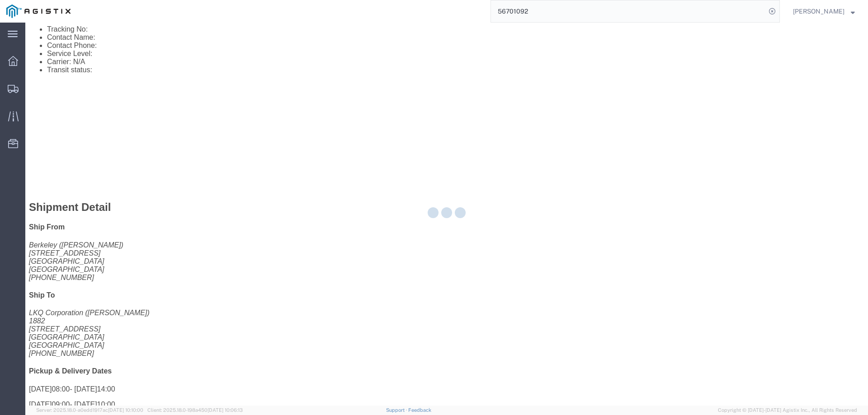
select select "146"
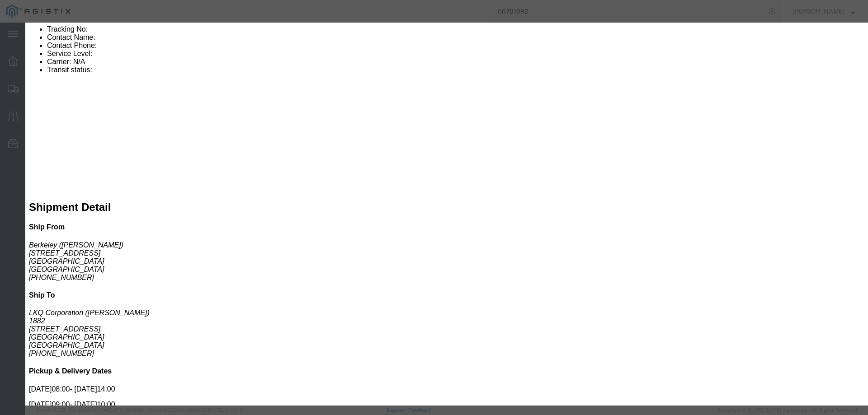
click select "Select CONESTOGA DFRM/STEP Economy TL Flatbed Intermodal LTL Standard Next Day …"
select select "25032"
click select "Select CONESTOGA DFRM/STEP Economy TL Flatbed Intermodal LTL Standard Next Day …"
click input "text"
type input "ats"
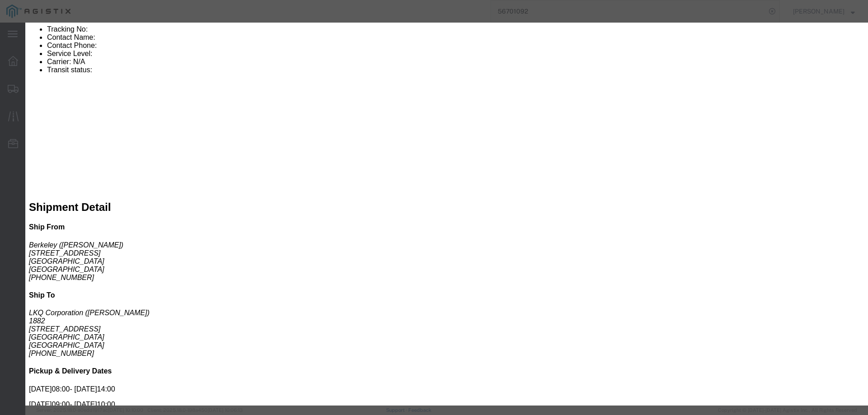
click input "number"
type input "3585"
click button "Submit"
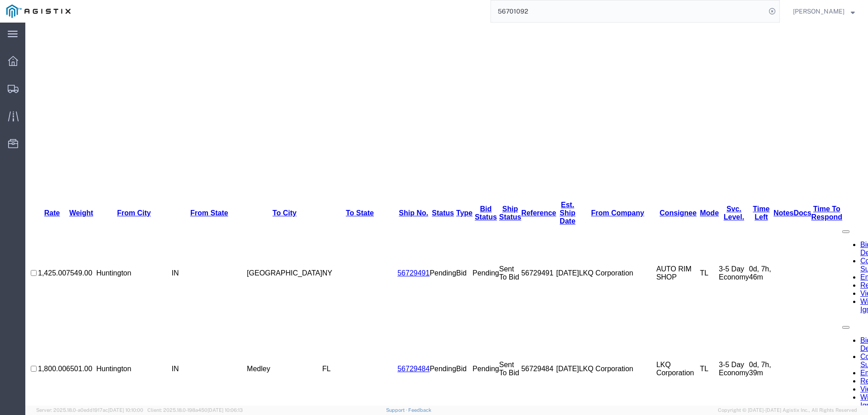
scroll to position [146, 0]
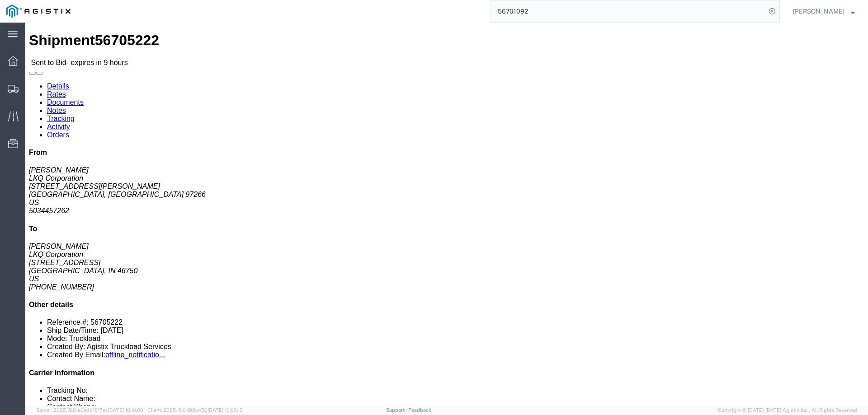
click link "Enter / Modify Bid"
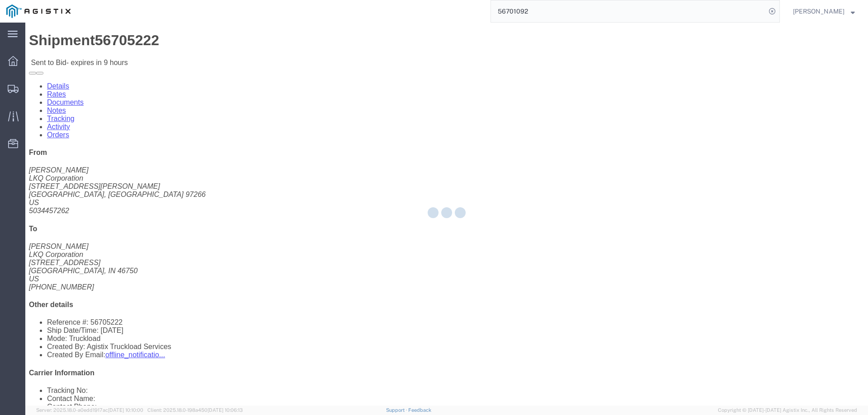
select select "146"
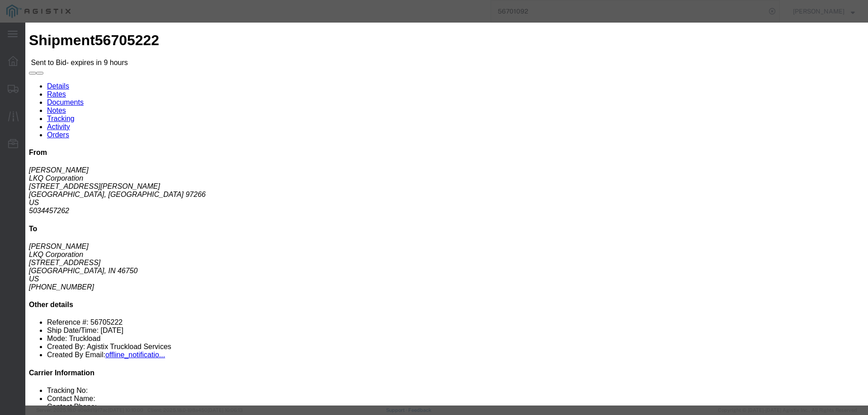
drag, startPoint x: 460, startPoint y: 83, endPoint x: 463, endPoint y: 87, distance: 5.3
click select "Select CONESTOGA DFRM/STEP Economy TL Flatbed Intermodal LTL Standard Next Day …"
select select "25032"
click select "Select CONESTOGA DFRM/STEP Economy TL Flatbed Intermodal LTL Standard Next Day …"
click input "text"
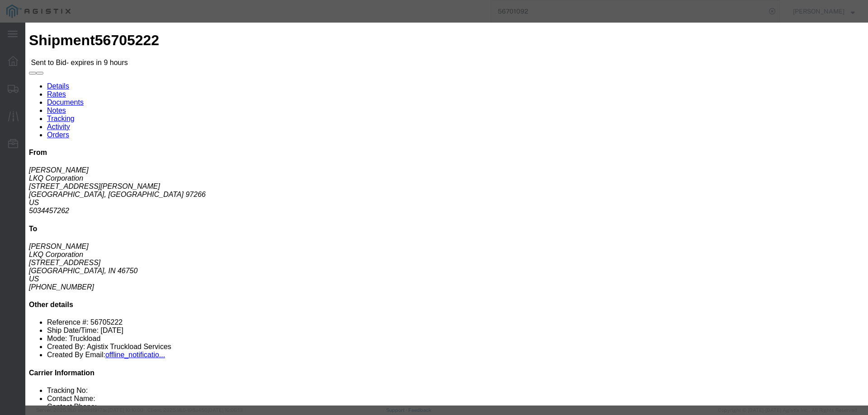
type input "ats"
click input "number"
type input "3375"
click button "Submit"
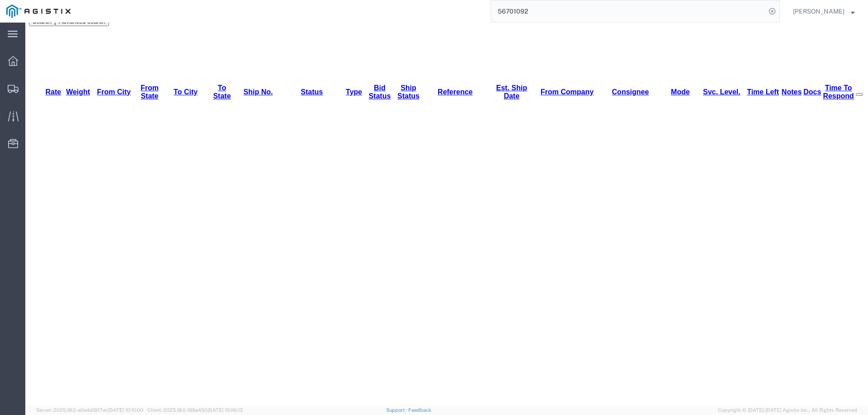
scroll to position [146, 0]
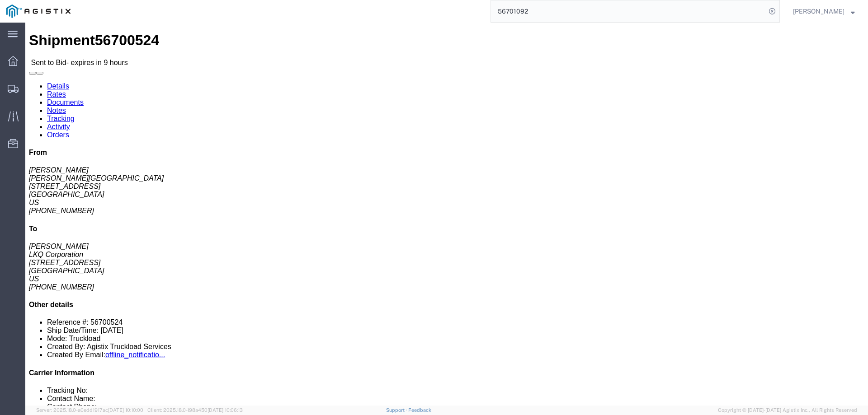
click link "Enter / Modify Bid"
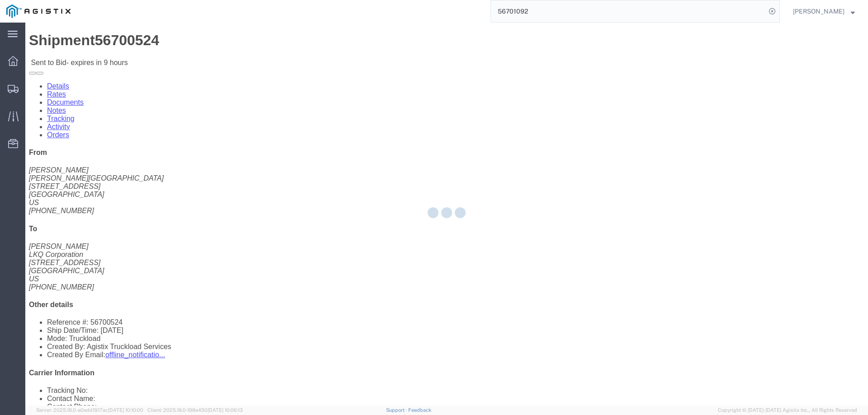
select select "146"
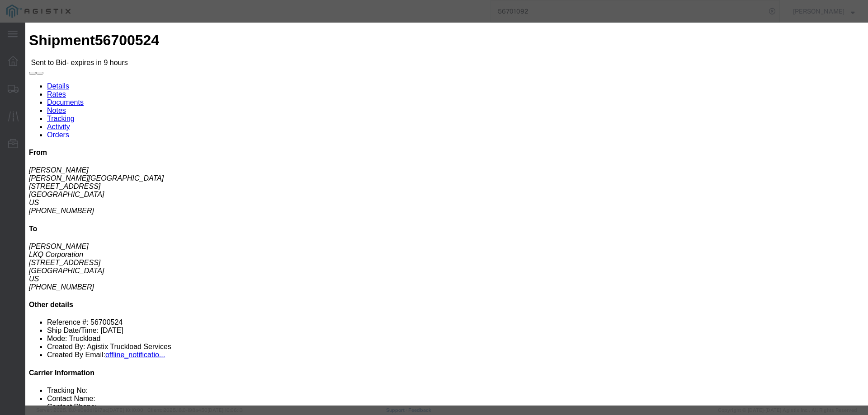
click select "Select CONESTOGA DFRM/STEP Economy TL Flatbed Intermodal LTL Standard Next Day …"
select select "25032"
click select "Select CONESTOGA DFRM/STEP Economy TL Flatbed Intermodal LTL Standard Next Day …"
click input "text"
type input "ats"
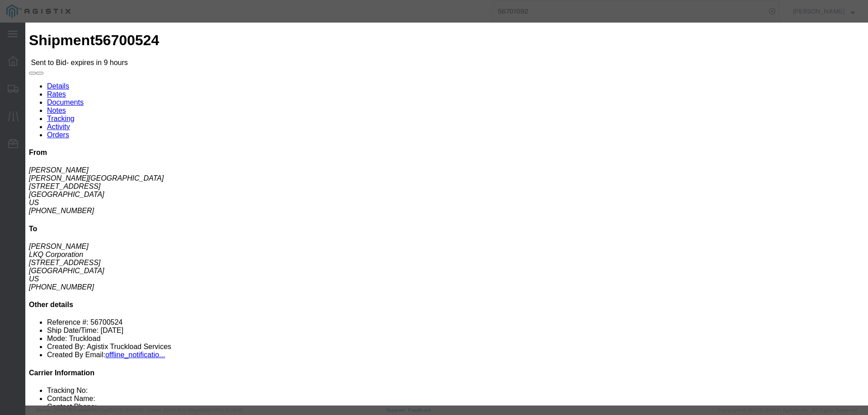
click input "number"
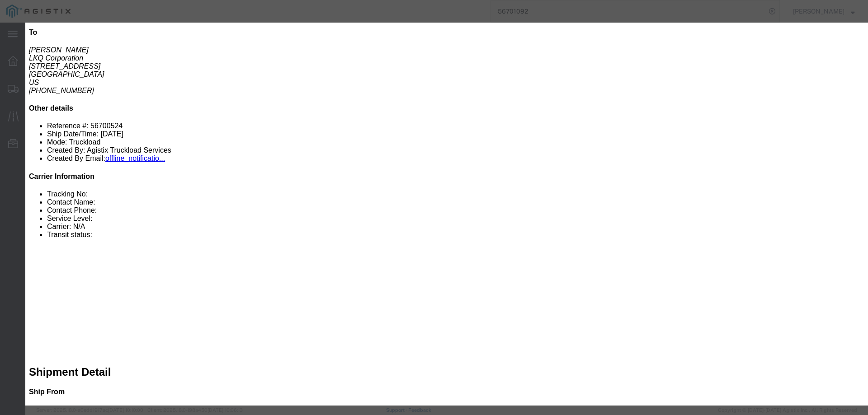
scroll to position [181, 0]
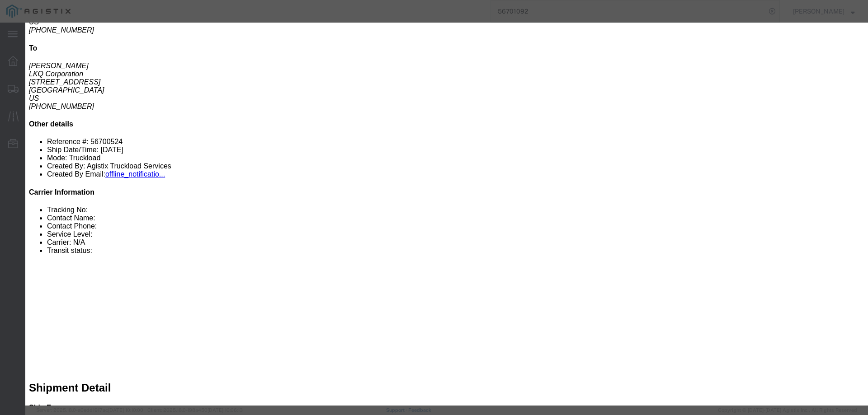
click input "number"
type input "1185"
click button "Submit"
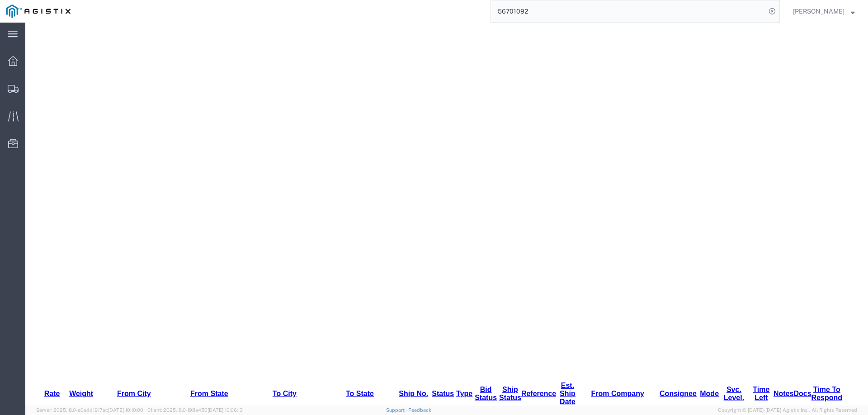
scroll to position [146, 0]
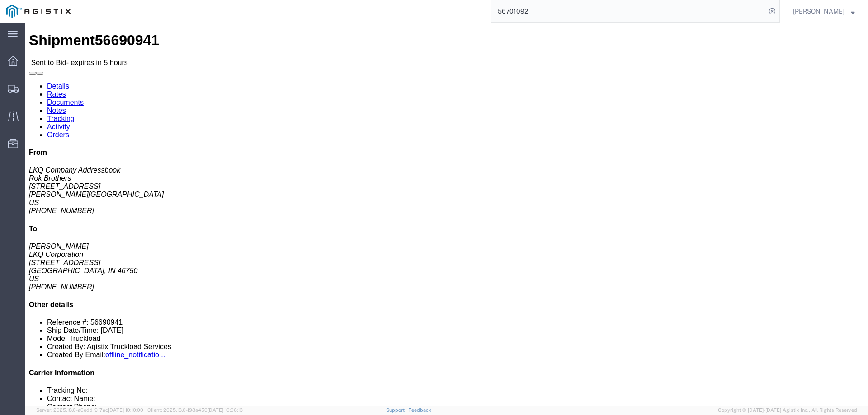
click link "Enter / Modify Bid"
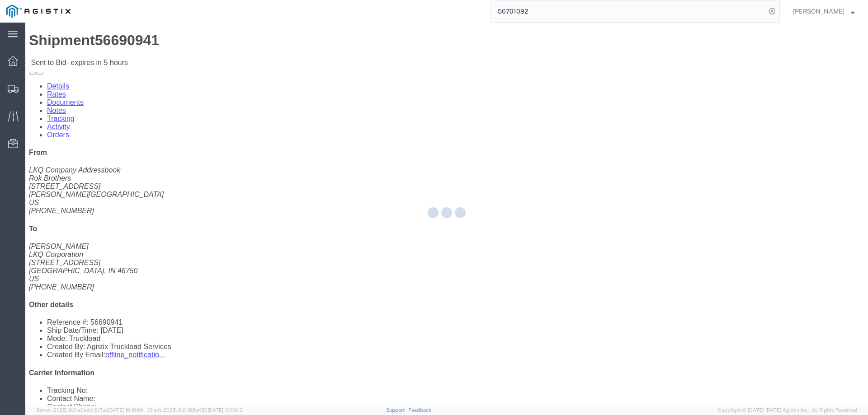
select select "146"
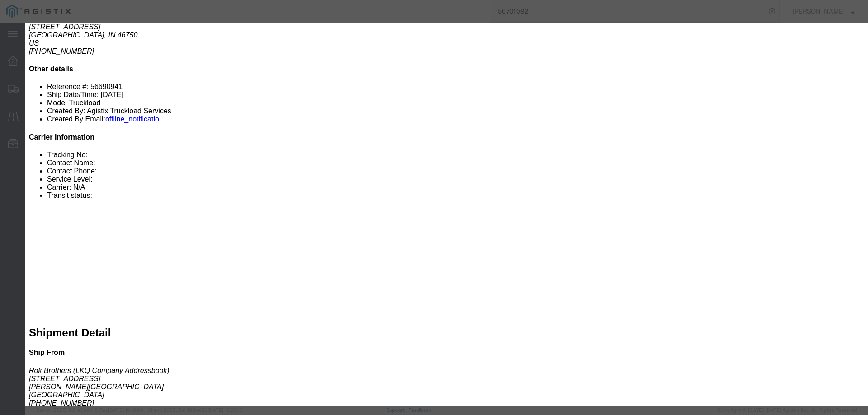
scroll to position [181, 0]
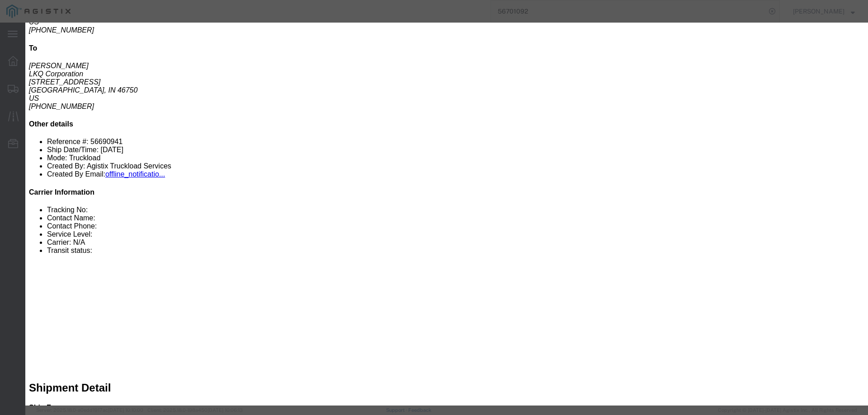
drag, startPoint x: 467, startPoint y: 80, endPoint x: 469, endPoint y: 88, distance: 8.3
click select "Select CONESTOGA DFRM/STEP Economy TL Flatbed Intermodal LTL Standard Next Day …"
select select "25032"
click select "Select CONESTOGA DFRM/STEP Economy TL Flatbed Intermodal LTL Standard Next Day …"
click input "text"
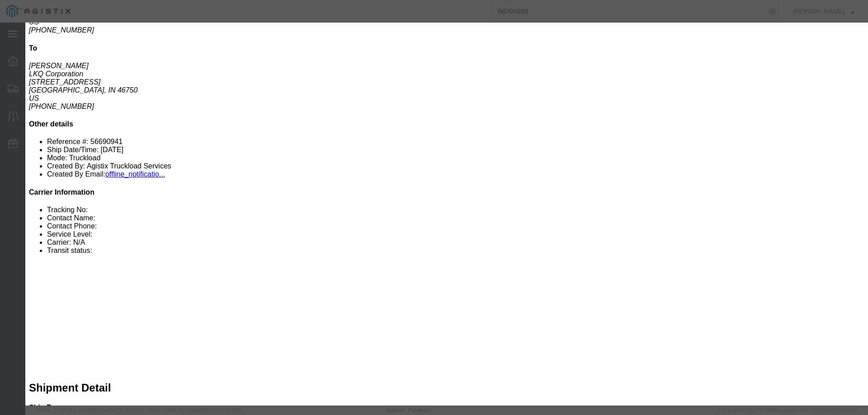
type input "ats"
click input "number"
type input "988"
click button "Submit"
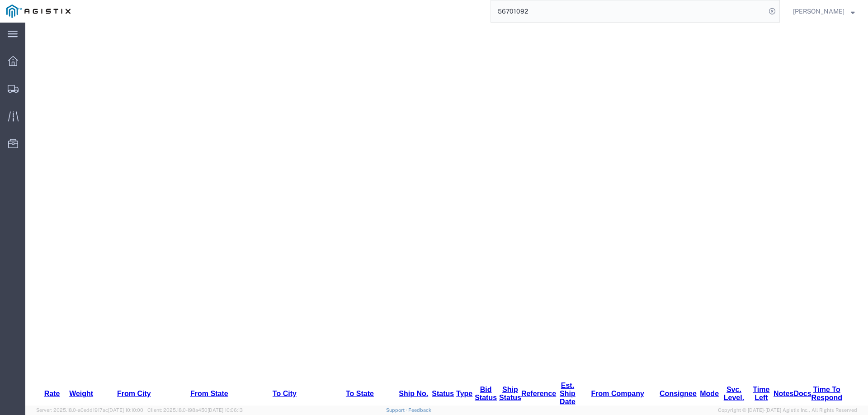
scroll to position [146, 0]
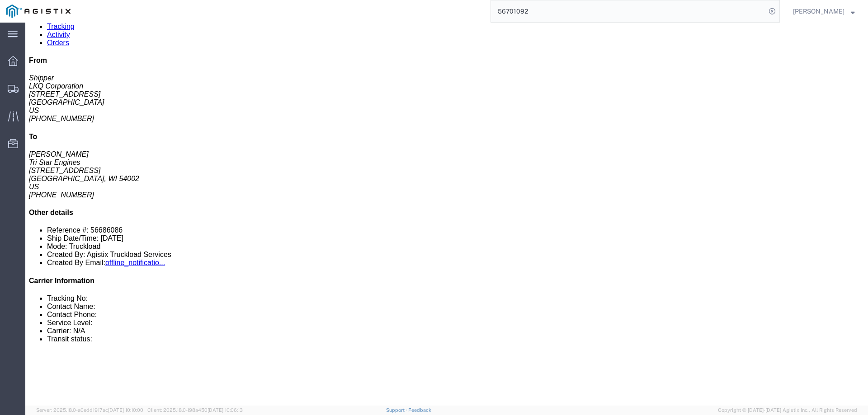
scroll to position [226, 0]
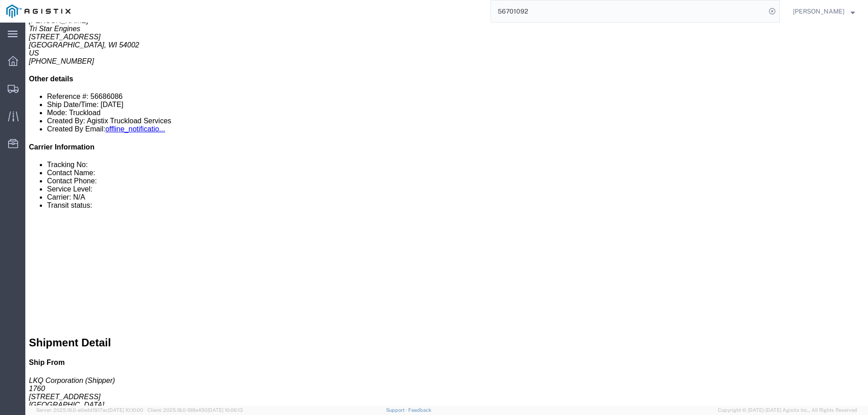
click link "Enter / Modify Bid"
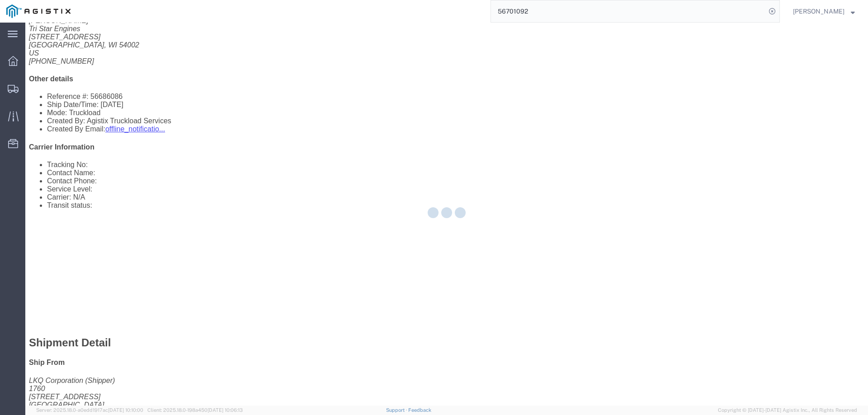
select select "146"
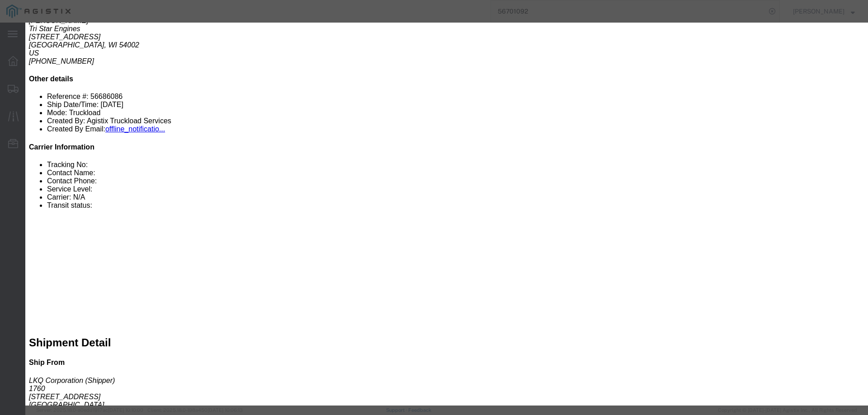
click select "Select CONESTOGA DFRM/STEP Economy TL Flatbed Intermodal LTL Standard Next Day …"
select select "25032"
click select "Select CONESTOGA DFRM/STEP Economy TL Flatbed Intermodal LTL Standard Next Day …"
click input "text"
type input "ats"
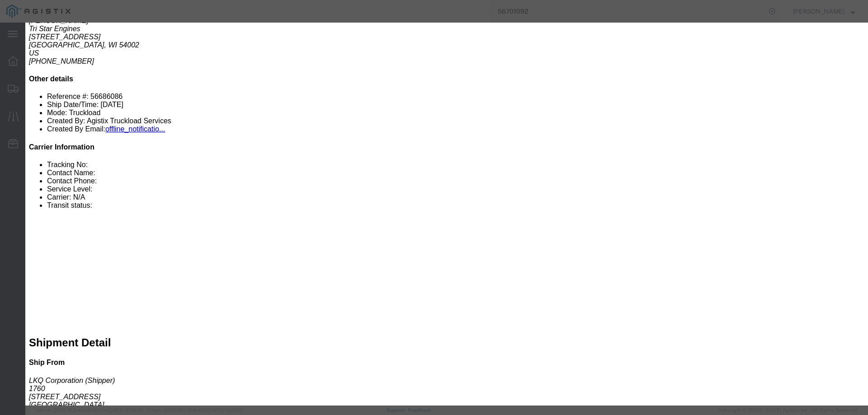
click input "number"
type input "2310"
click button "Submit"
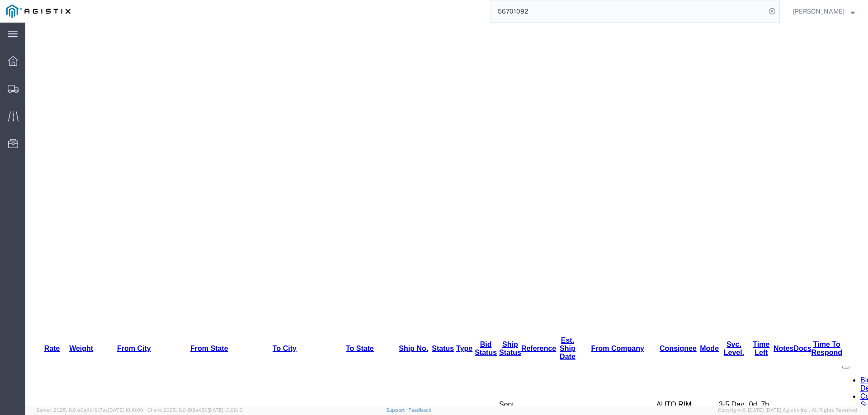
scroll to position [146, 0]
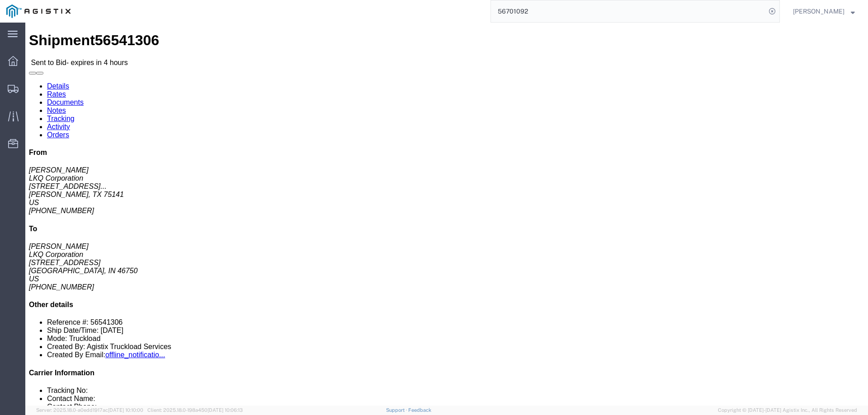
click link "Enter / Modify Bid"
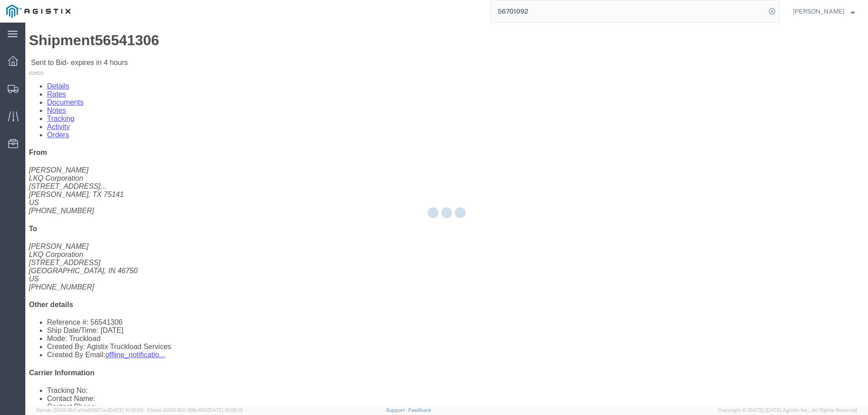
select select "146"
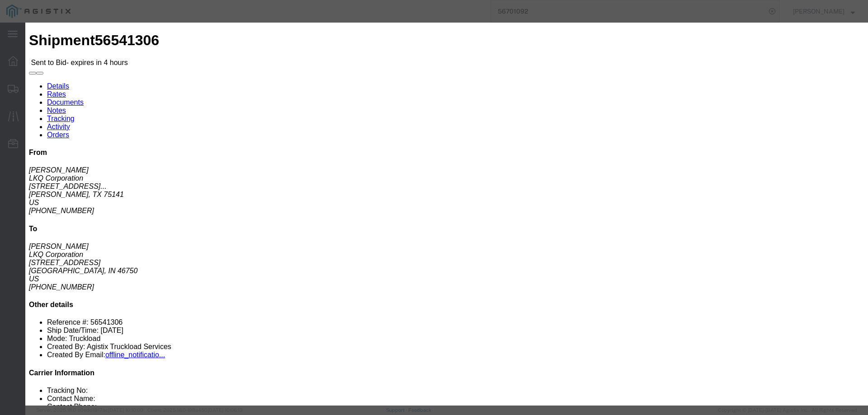
drag, startPoint x: 463, startPoint y: 79, endPoint x: 465, endPoint y: 87, distance: 8.3
click select "Select CONESTOGA DFRM/STEP Economy TL Flatbed Intermodal LTL Standard Next Day …"
select select "25032"
click select "Select CONESTOGA DFRM/STEP Economy TL Flatbed Intermodal LTL Standard Next Day …"
click div "Bid Information Vendor Select ATS Logistics Service Level Select CONESTOGA DFRM…"
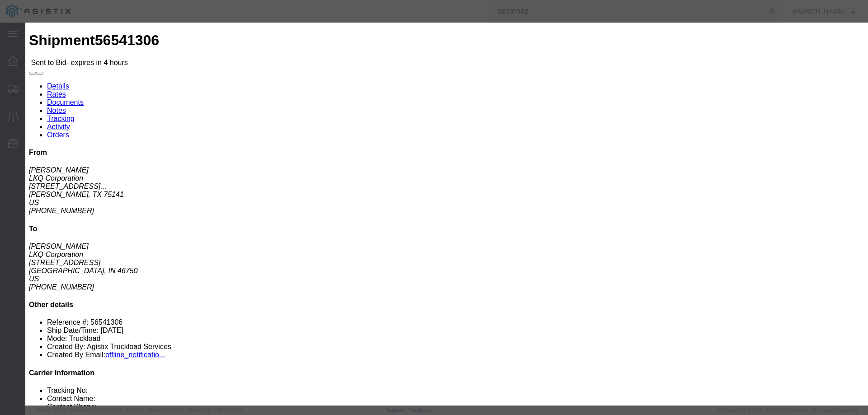
click input "text"
type input "ats"
click input "number"
type input "1685"
click button "Submit"
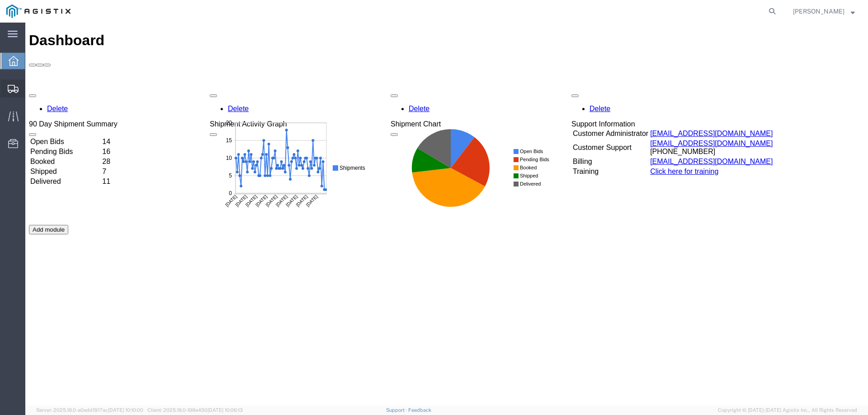
click at [8, 85] on icon at bounding box center [13, 89] width 11 height 8
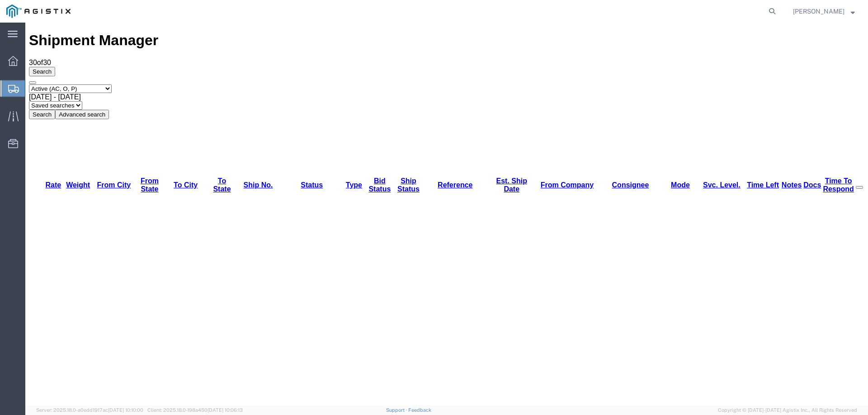
click at [8, 88] on icon at bounding box center [13, 89] width 11 height 8
